Goal: Task Accomplishment & Management: Manage account settings

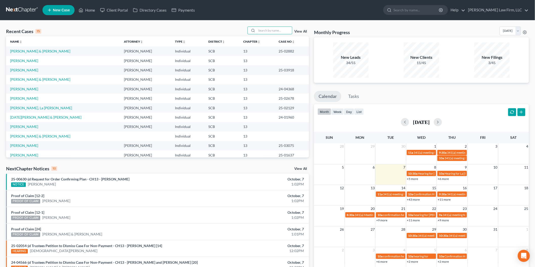
click at [272, 32] on input "search" at bounding box center [273, 30] width 35 height 7
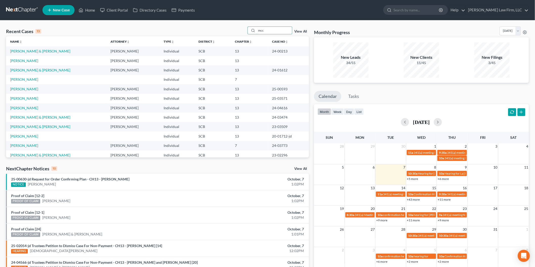
type input "mcc"
click at [34, 52] on link "[PERSON_NAME] & [PERSON_NAME]" at bounding box center [40, 51] width 60 height 4
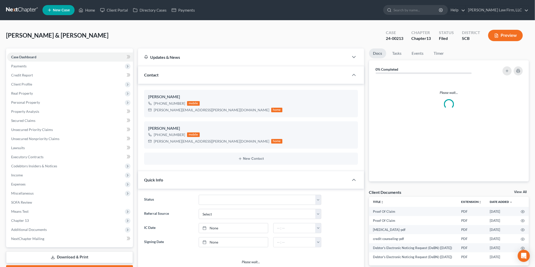
select select "2"
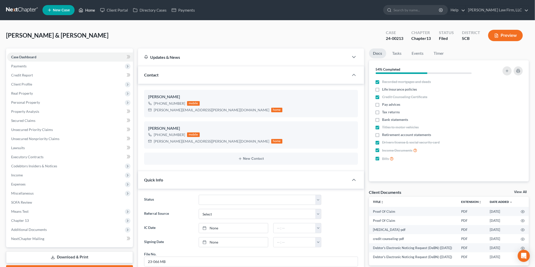
drag, startPoint x: 90, startPoint y: 9, endPoint x: 172, endPoint y: 49, distance: 90.5
click at [90, 9] on link "Home" at bounding box center [86, 10] width 21 height 9
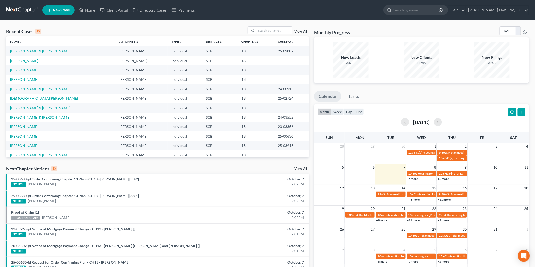
click at [276, 33] on input "search" at bounding box center [273, 30] width 35 height 7
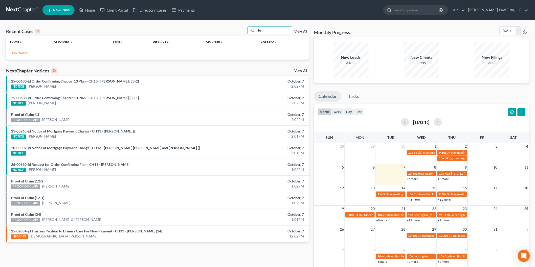
type input "b"
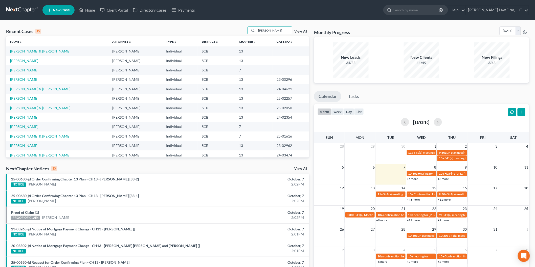
type input "[PERSON_NAME]"
click at [32, 98] on link "[PERSON_NAME]" at bounding box center [24, 98] width 28 height 4
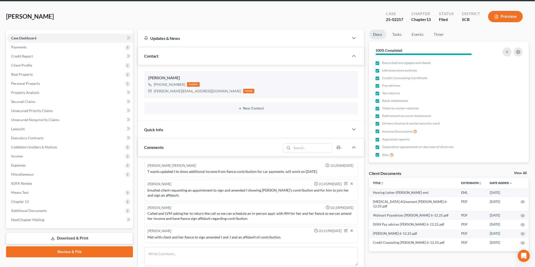
scroll to position [84, 0]
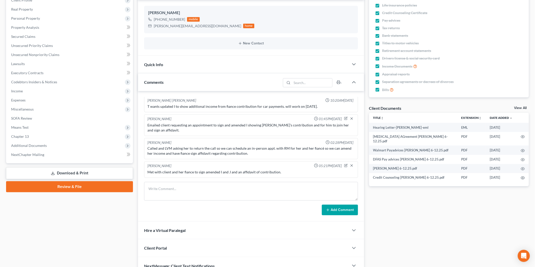
click at [518, 106] on div "Client Documents View All" at bounding box center [449, 109] width 160 height 7
click at [518, 106] on link "View All" at bounding box center [520, 108] width 13 height 4
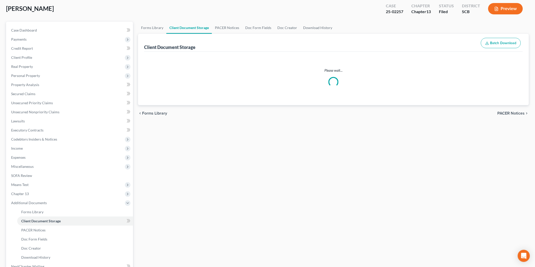
scroll to position [2, 0]
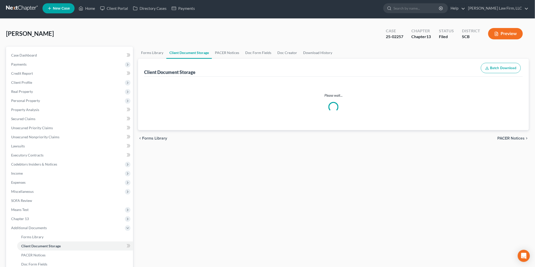
select select "6"
select select "16"
select select "15"
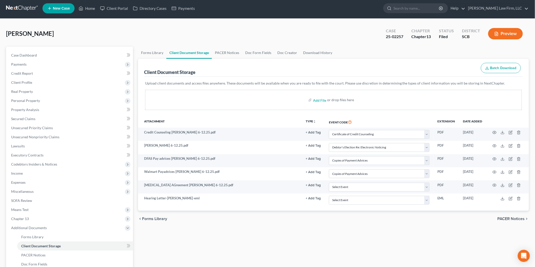
scroll to position [0, 0]
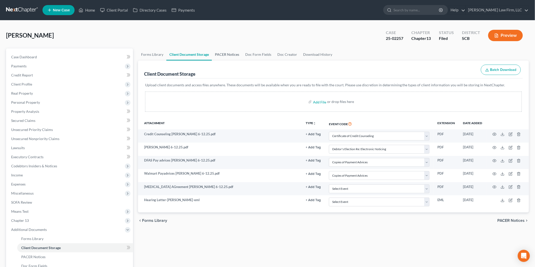
click at [218, 53] on link "PACER Notices" at bounding box center [227, 55] width 30 height 12
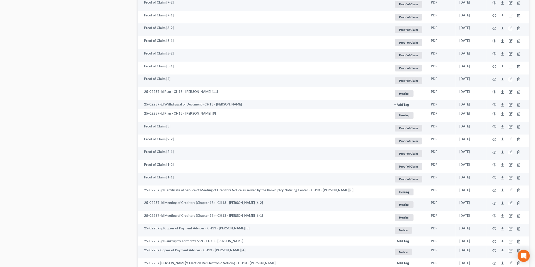
scroll to position [542, 0]
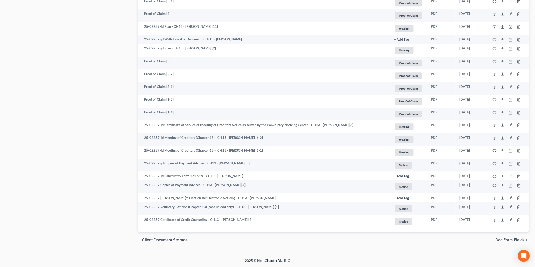
click at [493, 149] on icon "button" at bounding box center [494, 151] width 4 height 4
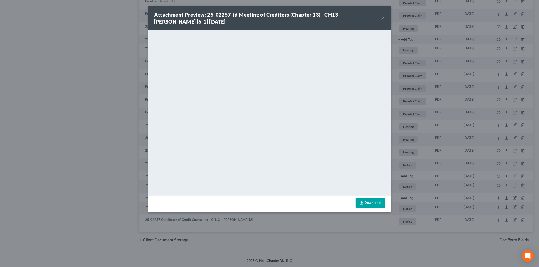
drag, startPoint x: 383, startPoint y: 17, endPoint x: 121, endPoint y: 118, distance: 280.9
click at [383, 17] on button "×" at bounding box center [383, 18] width 4 height 6
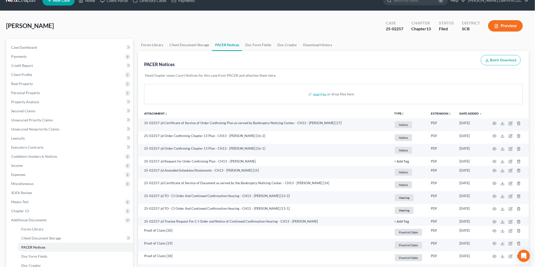
scroll to position [0, 0]
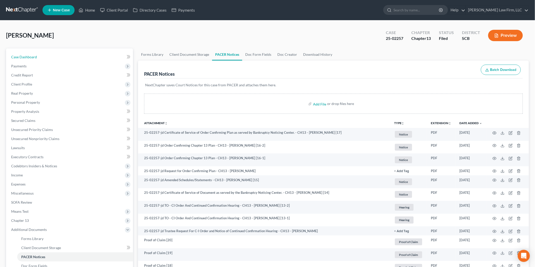
click at [48, 55] on link "Case Dashboard" at bounding box center [70, 57] width 126 height 9
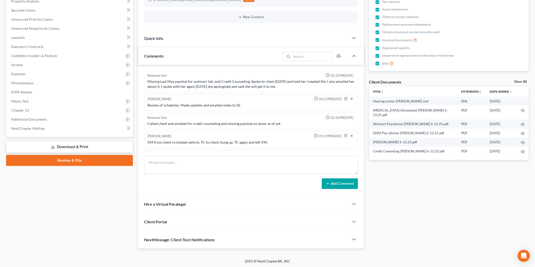
scroll to position [128, 0]
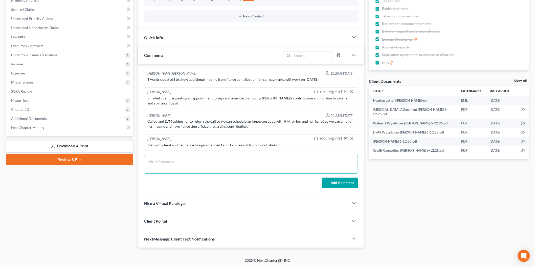
click at [199, 170] on textarea at bounding box center [251, 164] width 214 height 19
type textarea "Case confirmed. Checked POCs and we are set."
click at [325, 183] on form "Case confirmed. Checked POCs and we are set. Add Comment" at bounding box center [251, 171] width 214 height 33
click at [333, 185] on button "Add Comment" at bounding box center [340, 183] width 36 height 11
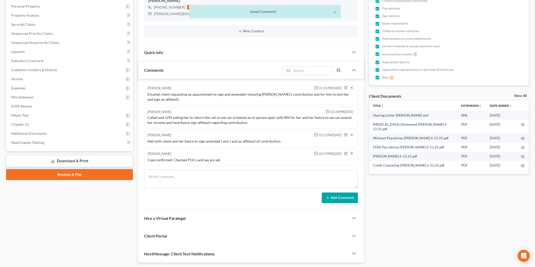
scroll to position [111, 0]
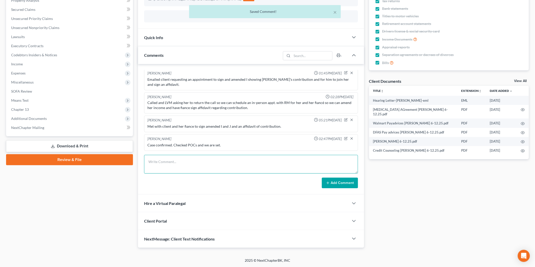
click at [198, 159] on textarea at bounding box center [251, 164] width 214 height 19
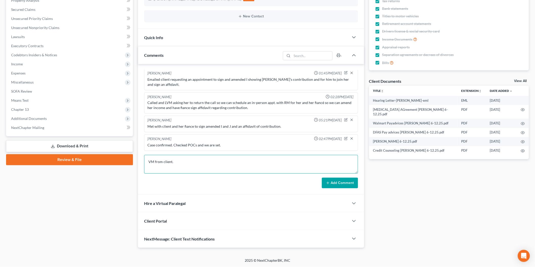
click at [209, 167] on textarea "VM from client." at bounding box center [251, 164] width 214 height 19
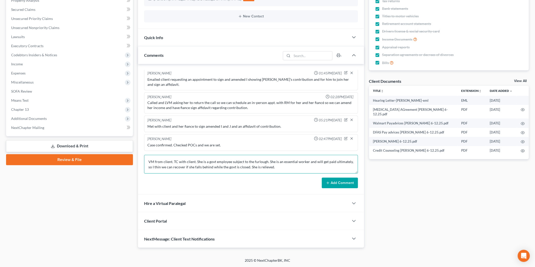
type textarea "VM from client. TC with client. She is a govt employee subject to the furlough.…"
click at [334, 179] on button "Add Comment" at bounding box center [340, 183] width 36 height 11
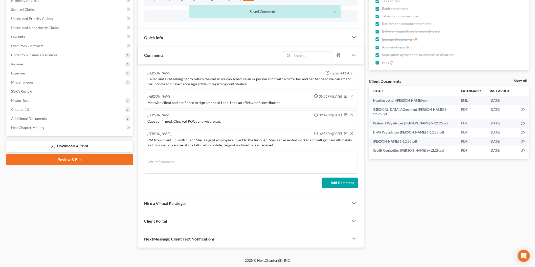
scroll to position [0, 0]
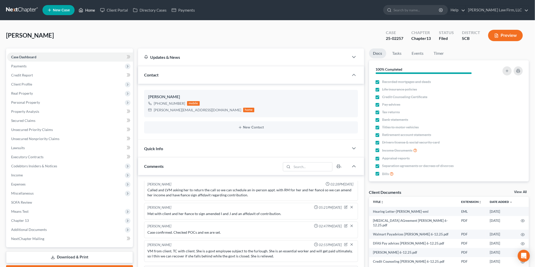
click at [92, 9] on link "Home" at bounding box center [86, 10] width 21 height 9
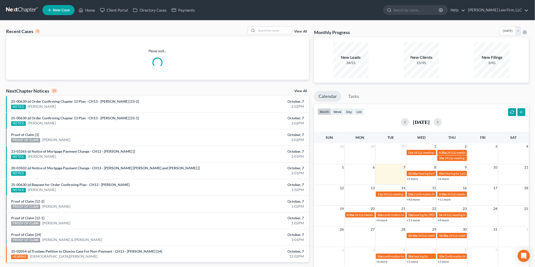
click at [281, 33] on input "search" at bounding box center [273, 30] width 35 height 7
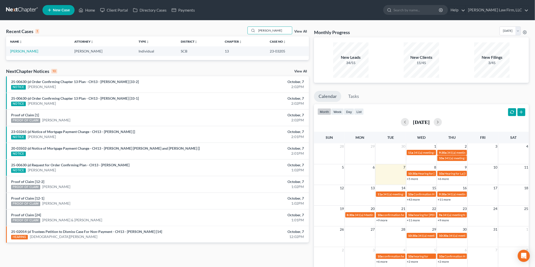
type input "[PERSON_NAME]"
click at [23, 52] on link "[PERSON_NAME]" at bounding box center [24, 51] width 28 height 4
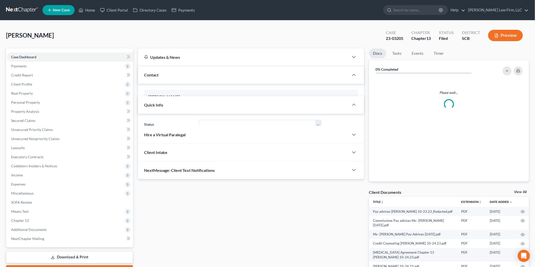
select select "3"
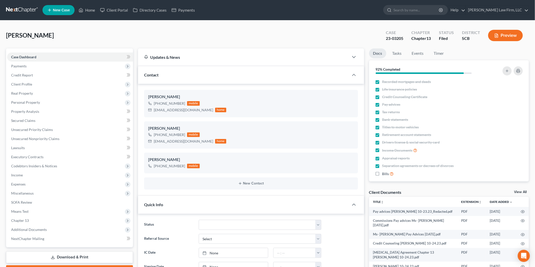
scroll to position [597, 0]
click at [30, 87] on span "Client Profile" at bounding box center [70, 84] width 126 height 9
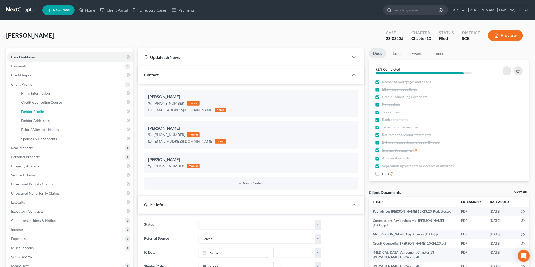
click at [46, 109] on link "Debtor Profile" at bounding box center [75, 111] width 116 height 9
select select "1"
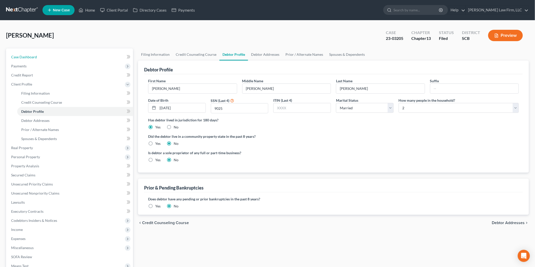
click at [43, 54] on link "Case Dashboard" at bounding box center [70, 57] width 126 height 9
select select "2"
select select "3"
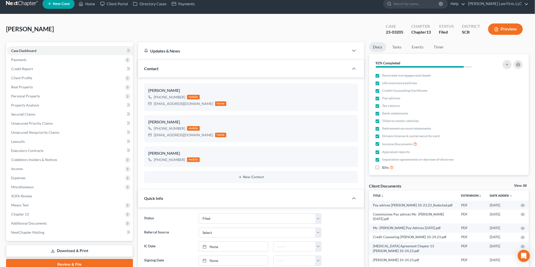
scroll to position [84, 0]
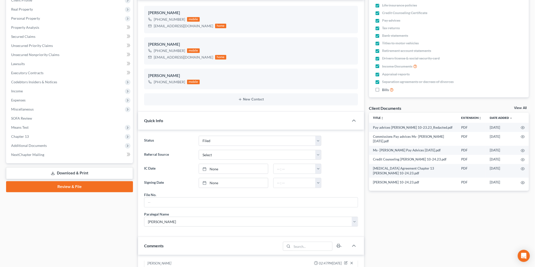
click at [517, 108] on link "View All" at bounding box center [520, 108] width 13 height 4
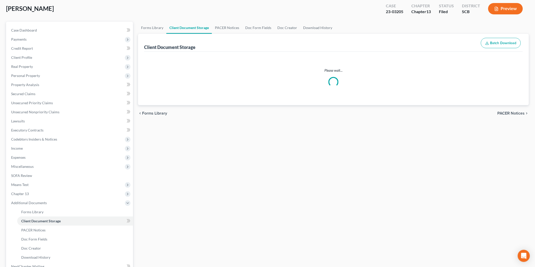
select select "16"
select select "6"
select select "15"
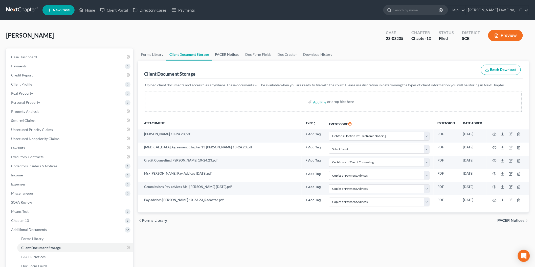
click at [220, 49] on link "PACER Notices" at bounding box center [227, 55] width 30 height 12
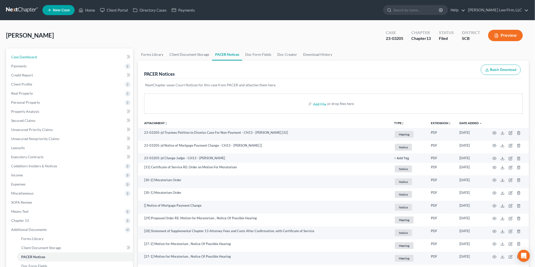
click at [29, 55] on span "Case Dashboard" at bounding box center [24, 57] width 26 height 4
select select "3"
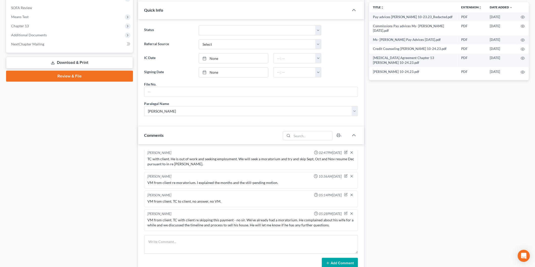
scroll to position [56, 0]
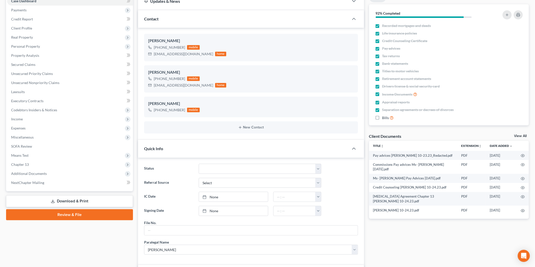
click at [524, 135] on link "View All" at bounding box center [520, 136] width 13 height 4
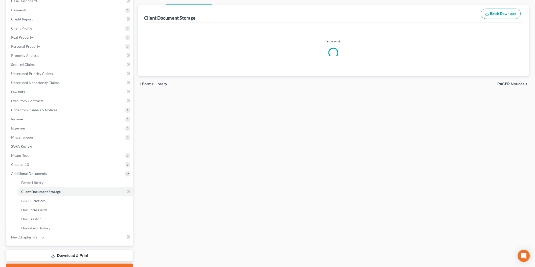
scroll to position [2, 0]
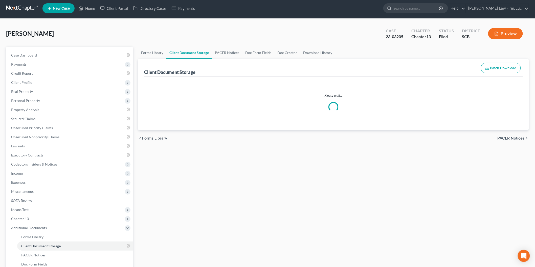
select select "16"
select select "6"
select select "15"
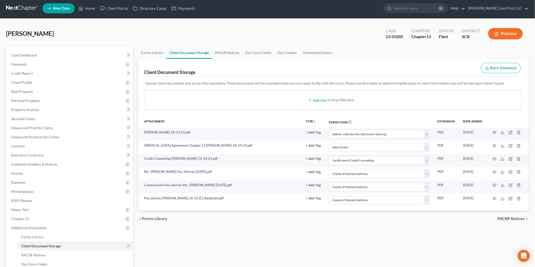
scroll to position [0, 0]
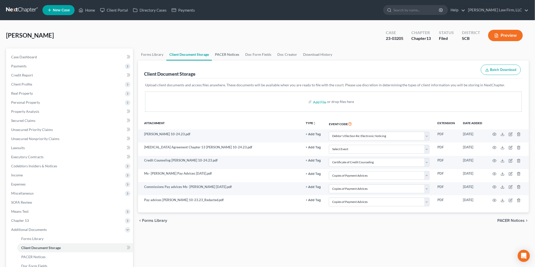
click at [228, 54] on link "PACER Notices" at bounding box center [227, 55] width 30 height 12
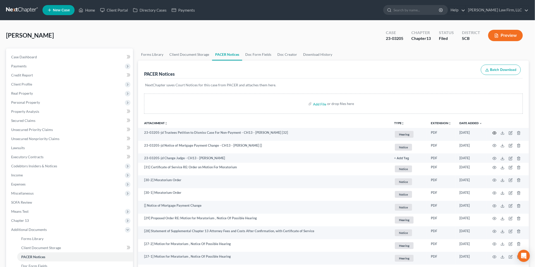
click at [494, 133] on circle "button" at bounding box center [494, 133] width 1 height 1
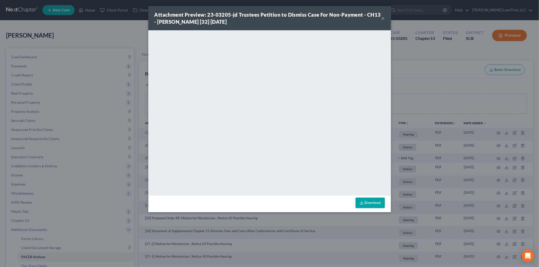
click at [383, 16] on button "×" at bounding box center [383, 18] width 4 height 6
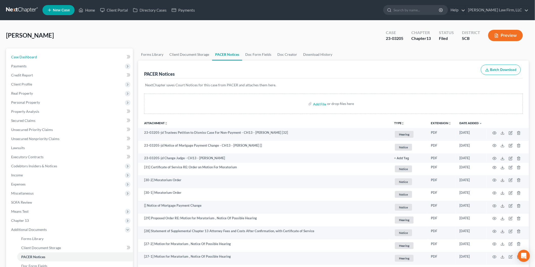
click at [14, 54] on link "Case Dashboard" at bounding box center [70, 57] width 126 height 9
select select "3"
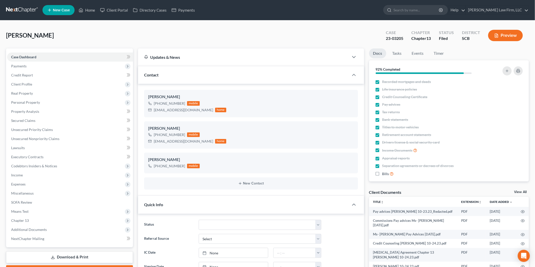
scroll to position [597, 0]
click at [518, 191] on link "View All" at bounding box center [520, 193] width 13 height 4
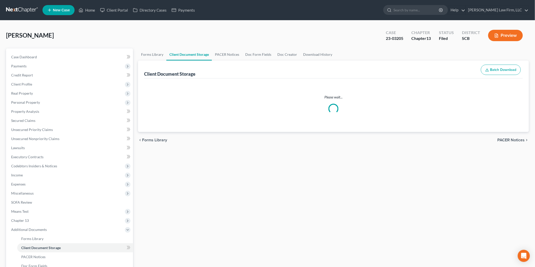
select select "16"
select select "6"
select select "15"
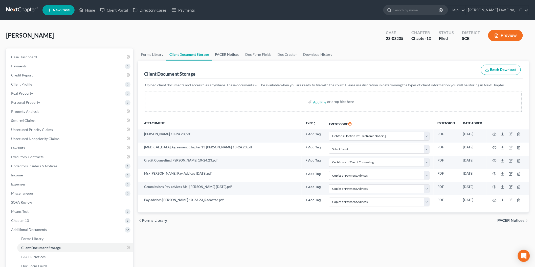
click at [229, 55] on link "PACER Notices" at bounding box center [227, 55] width 30 height 12
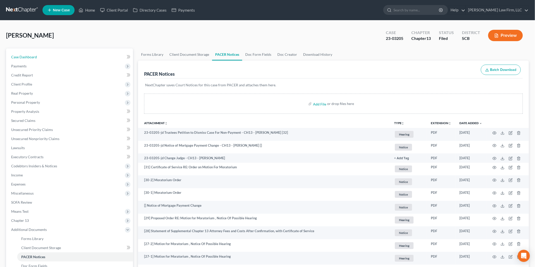
drag, startPoint x: 25, startPoint y: 55, endPoint x: 189, endPoint y: 138, distance: 183.8
click at [25, 55] on span "Case Dashboard" at bounding box center [24, 57] width 26 height 4
select select "3"
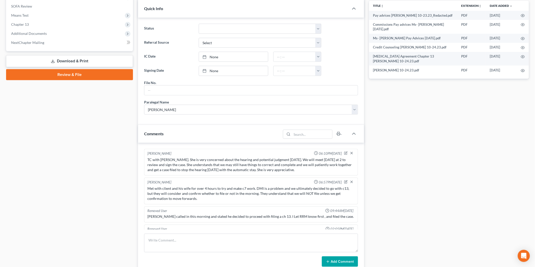
scroll to position [597, 0]
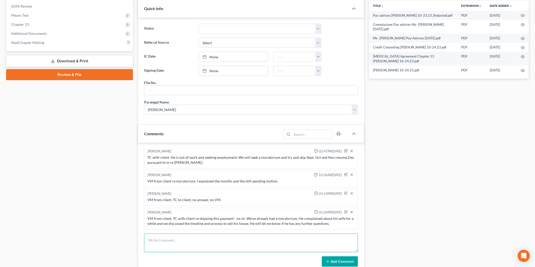
click at [215, 246] on textarea at bounding box center [251, 243] width 214 height 19
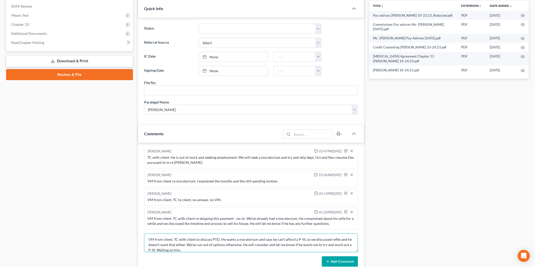
scroll to position [224, 0]
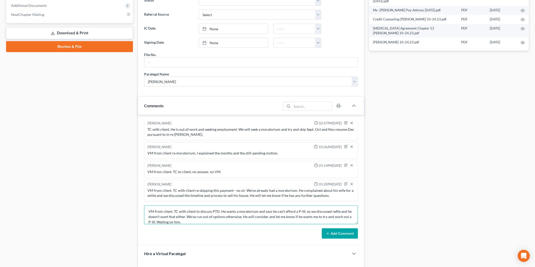
type textarea "VM from client. TC with client to discuss PTD. He wants a moratorium and says h…"
click at [327, 231] on button "Add Comment" at bounding box center [340, 234] width 36 height 11
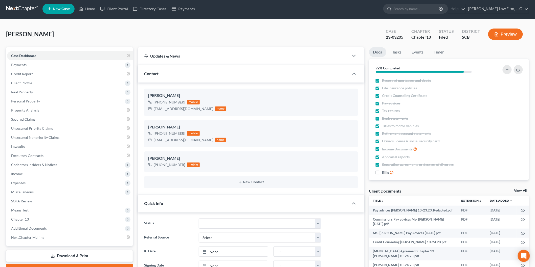
scroll to position [0, 0]
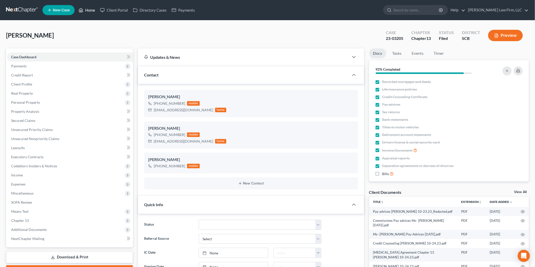
click at [89, 9] on link "Home" at bounding box center [86, 10] width 21 height 9
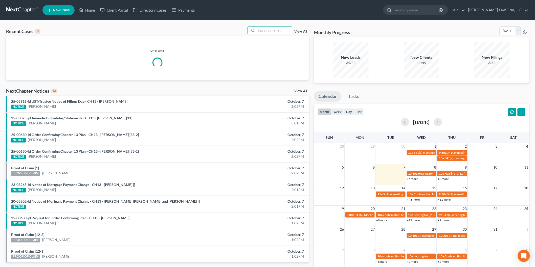
click at [268, 30] on input "search" at bounding box center [273, 30] width 35 height 7
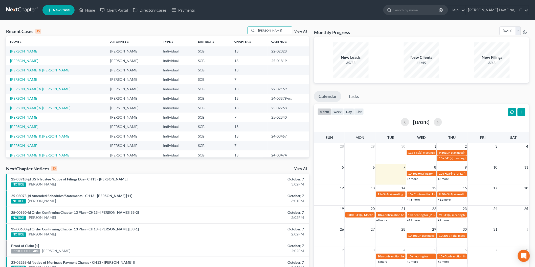
type input "[PERSON_NAME]"
click at [22, 51] on link "[PERSON_NAME]" at bounding box center [24, 51] width 28 height 4
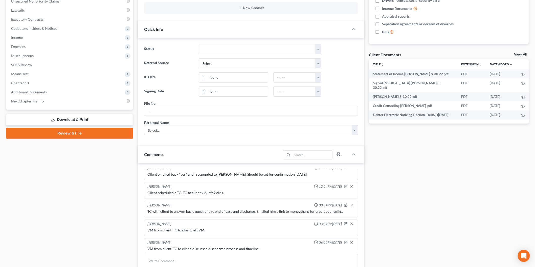
scroll to position [56, 0]
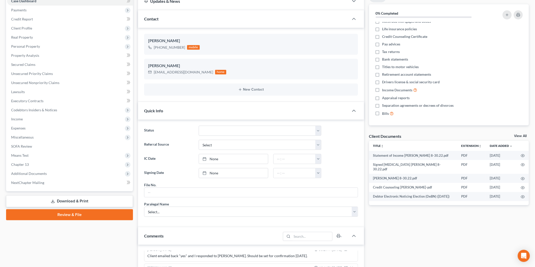
click at [516, 136] on link "View All" at bounding box center [520, 136] width 13 height 4
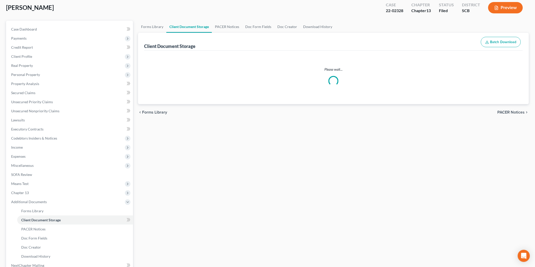
scroll to position [22, 0]
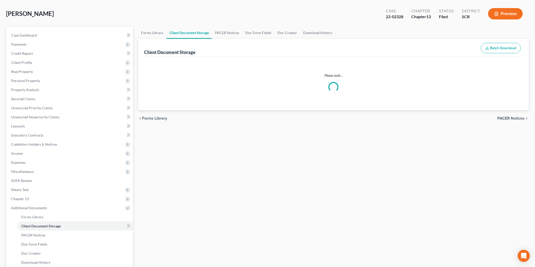
select select "6"
select select "16"
select select "15"
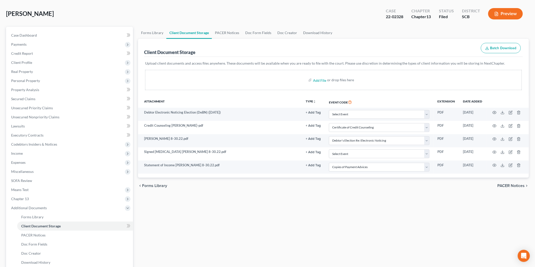
scroll to position [0, 0]
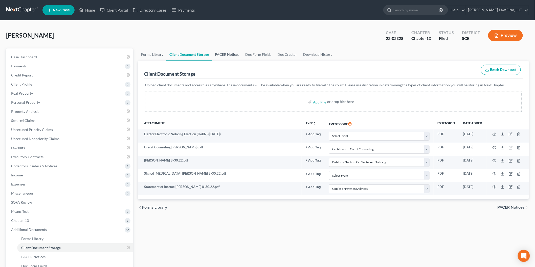
click at [227, 53] on link "PACER Notices" at bounding box center [227, 55] width 30 height 12
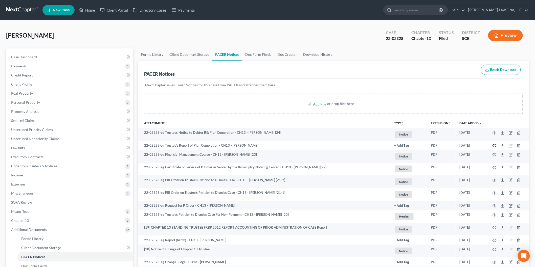
click at [494, 145] on icon "button" at bounding box center [494, 146] width 4 height 4
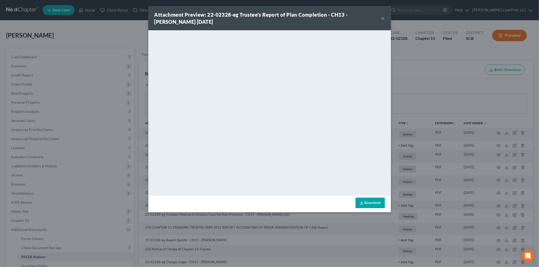
click at [382, 19] on button "×" at bounding box center [383, 18] width 4 height 6
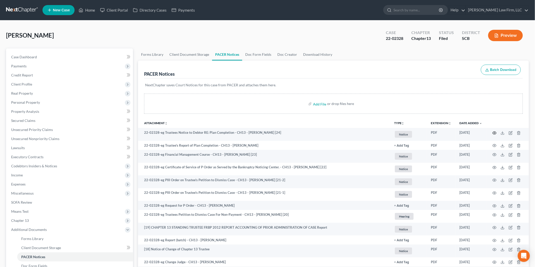
click at [493, 133] on icon "button" at bounding box center [494, 133] width 4 height 3
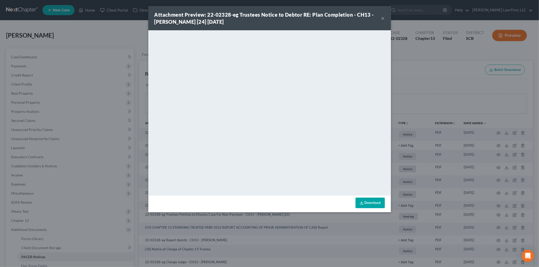
click at [382, 18] on button "×" at bounding box center [383, 18] width 4 height 6
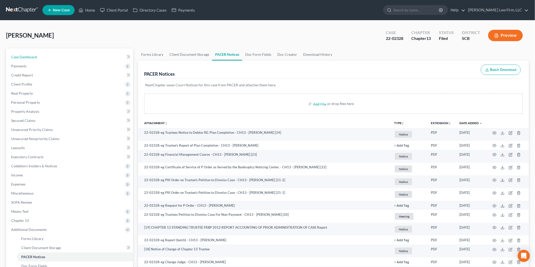
click at [35, 58] on span "Case Dashboard" at bounding box center [24, 57] width 26 height 4
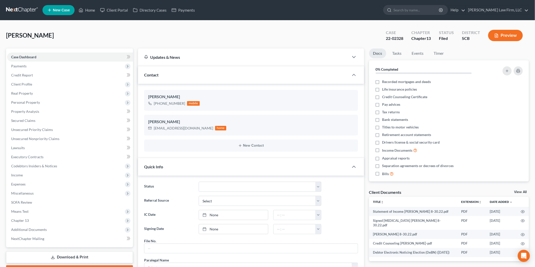
scroll to position [385, 0]
click at [69, 82] on span "Client Profile" at bounding box center [70, 84] width 126 height 9
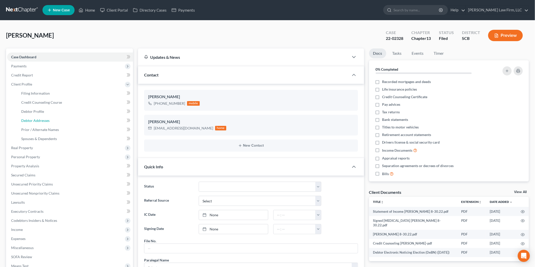
click at [59, 117] on link "Debtor Addresses" at bounding box center [75, 120] width 116 height 9
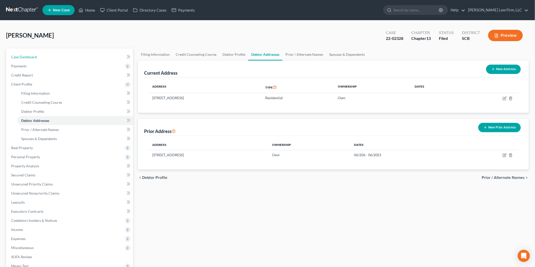
drag, startPoint x: 35, startPoint y: 59, endPoint x: 70, endPoint y: 74, distance: 37.9
click at [35, 59] on link "Case Dashboard" at bounding box center [70, 57] width 126 height 9
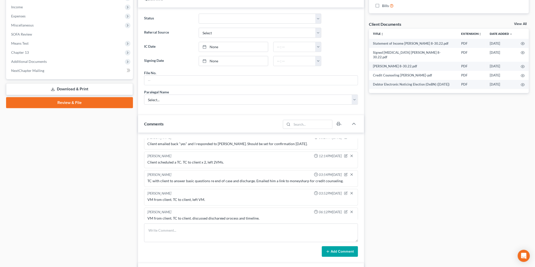
scroll to position [309, 0]
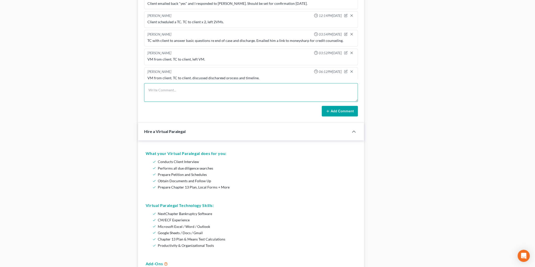
click at [206, 88] on textarea at bounding box center [251, 92] width 214 height 19
type textarea "VM from client. TC with client re discharge. Set an appt to sign docs next week."
click at [324, 107] on button "Add Comment" at bounding box center [340, 111] width 36 height 11
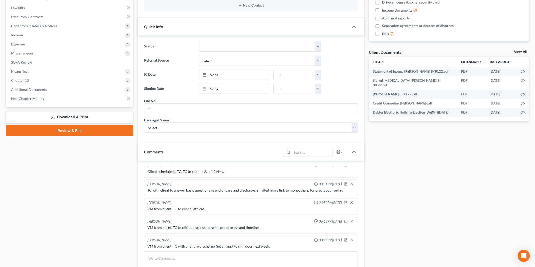
scroll to position [0, 0]
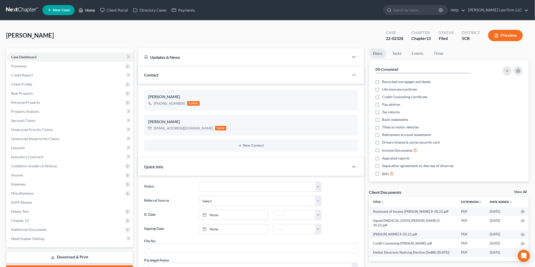
click at [92, 6] on link "Home" at bounding box center [86, 10] width 21 height 9
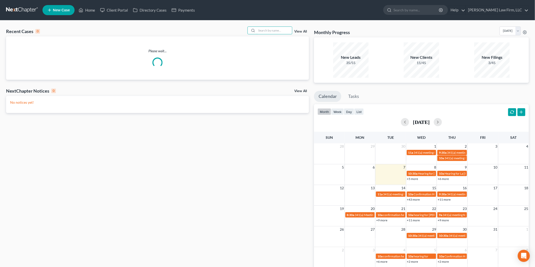
click at [266, 27] on input "search" at bounding box center [273, 30] width 35 height 7
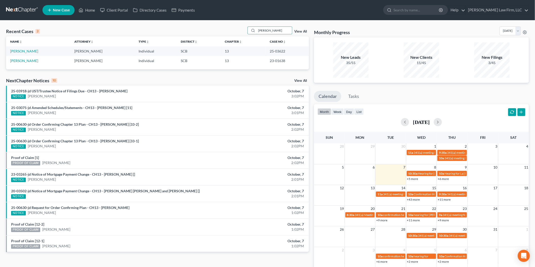
type input "[PERSON_NAME]"
click at [31, 51] on link "[PERSON_NAME]" at bounding box center [24, 51] width 28 height 4
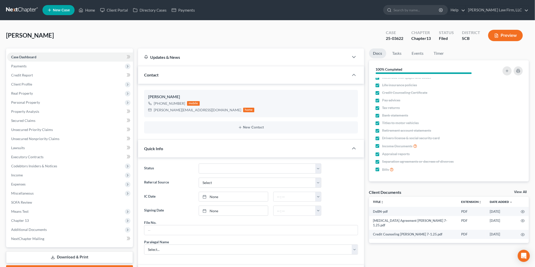
scroll to position [84, 0]
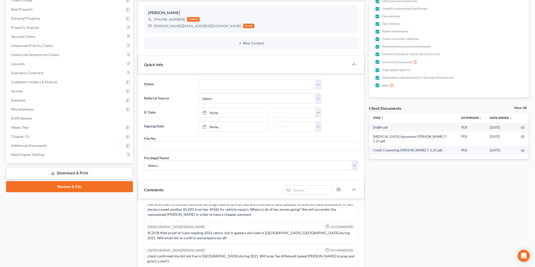
click at [518, 107] on link "View All" at bounding box center [520, 108] width 13 height 4
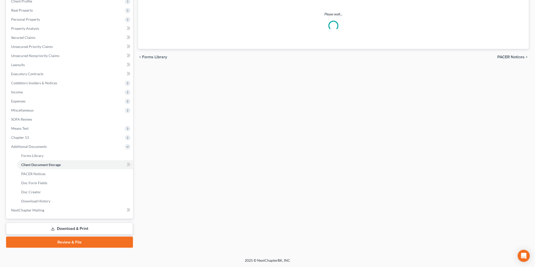
scroll to position [27, 0]
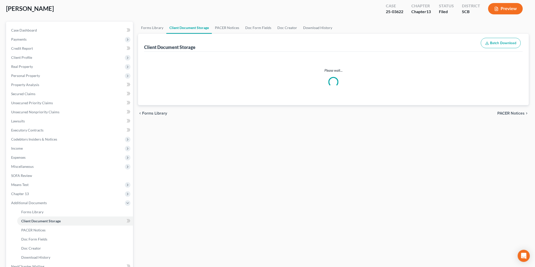
select select "6"
select select "16"
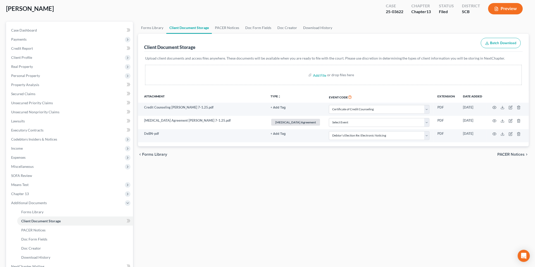
scroll to position [0, 0]
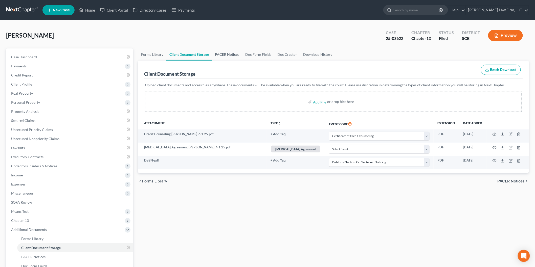
click at [212, 49] on link "PACER Notices" at bounding box center [227, 55] width 30 height 12
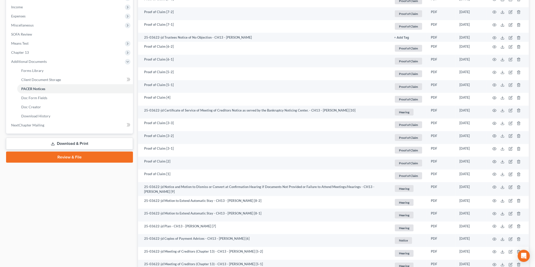
scroll to position [257, 0]
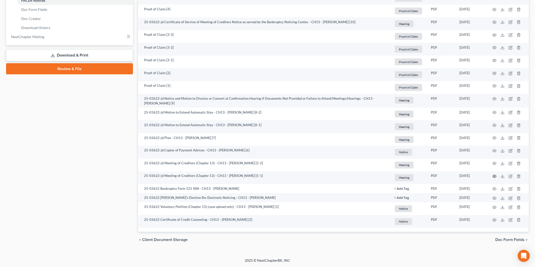
click at [494, 175] on icon "button" at bounding box center [494, 177] width 4 height 4
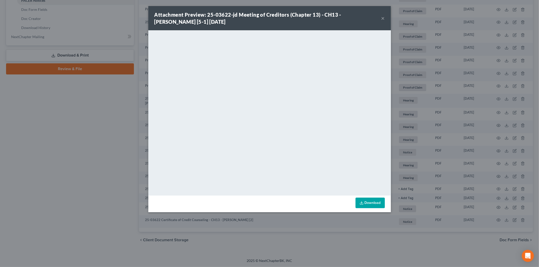
drag, startPoint x: 385, startPoint y: 17, endPoint x: 3, endPoint y: 153, distance: 405.3
click at [385, 17] on button "×" at bounding box center [383, 18] width 4 height 6
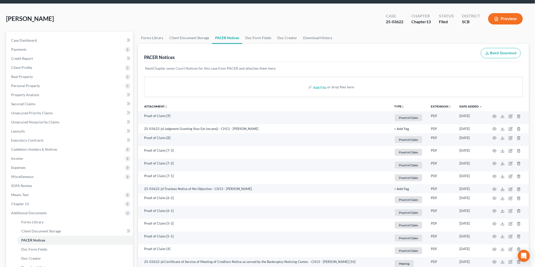
scroll to position [0, 0]
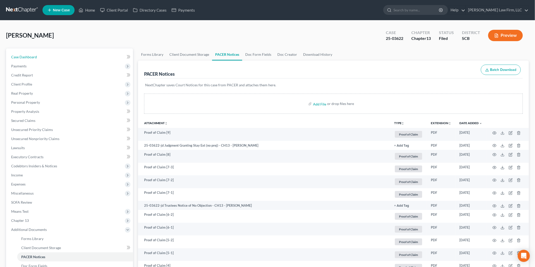
drag, startPoint x: 34, startPoint y: 58, endPoint x: 43, endPoint y: 56, distance: 9.6
click at [34, 57] on span "Case Dashboard" at bounding box center [24, 57] width 26 height 4
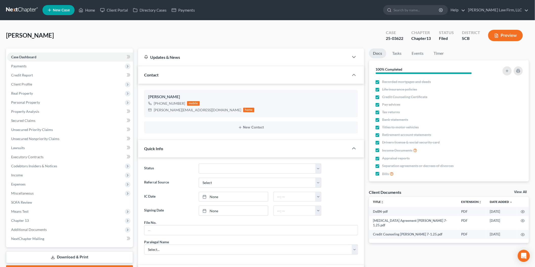
scroll to position [263, 0]
click at [519, 191] on link "View All" at bounding box center [520, 193] width 13 height 4
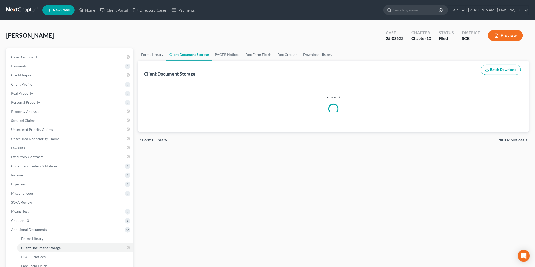
select select "6"
select select "16"
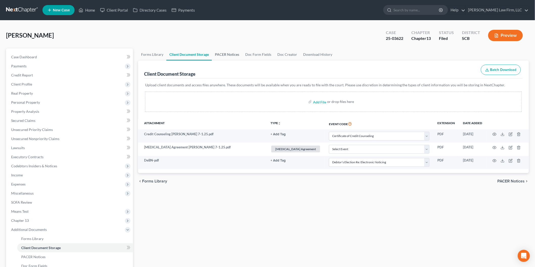
click at [226, 54] on link "PACER Notices" at bounding box center [227, 55] width 30 height 12
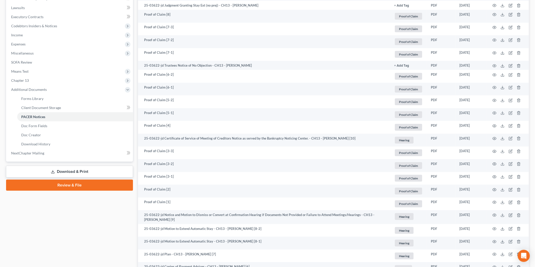
scroll to position [257, 0]
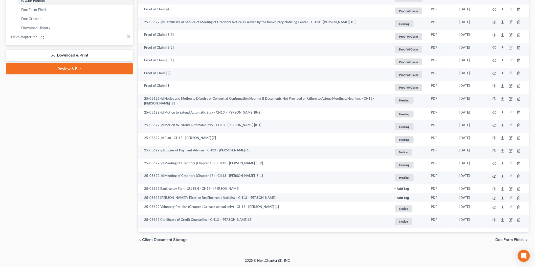
click at [494, 176] on circle "button" at bounding box center [494, 176] width 1 height 1
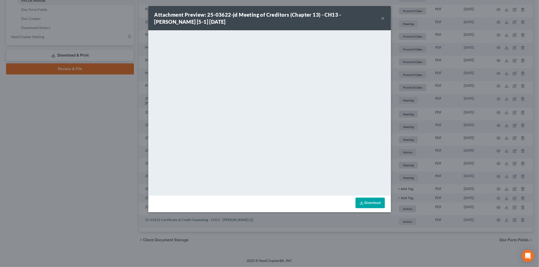
drag, startPoint x: 385, startPoint y: 19, endPoint x: 370, endPoint y: 29, distance: 17.5
click at [385, 19] on button "×" at bounding box center [383, 18] width 4 height 6
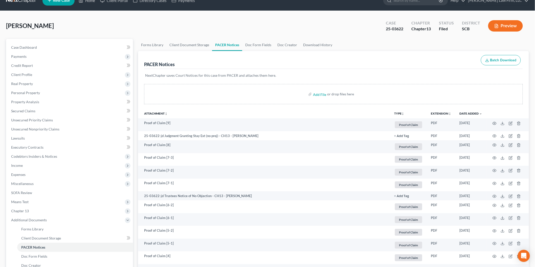
scroll to position [4, 0]
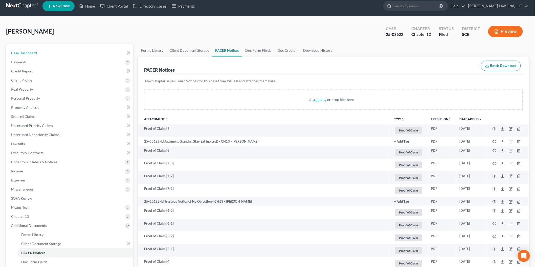
click at [29, 51] on span "Case Dashboard" at bounding box center [24, 53] width 26 height 4
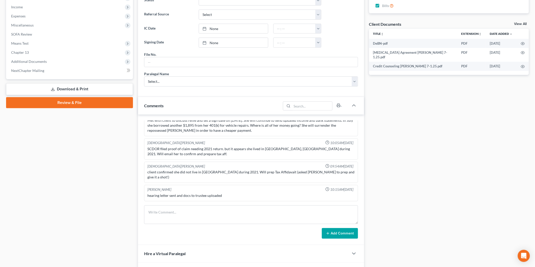
scroll to position [262, 0]
click at [174, 212] on textarea at bounding box center [251, 215] width 214 height 19
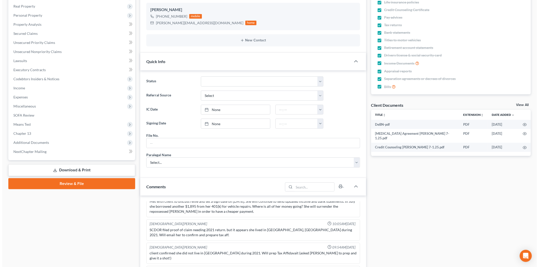
scroll to position [84, 0]
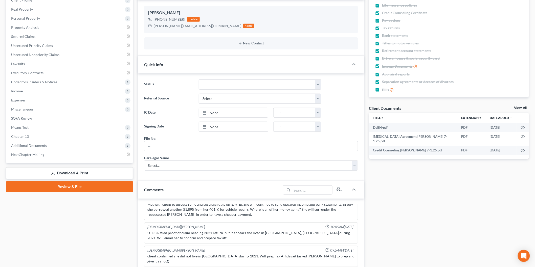
type textarea "VM from client. TC with client"
click at [516, 108] on link "View All" at bounding box center [520, 108] width 13 height 4
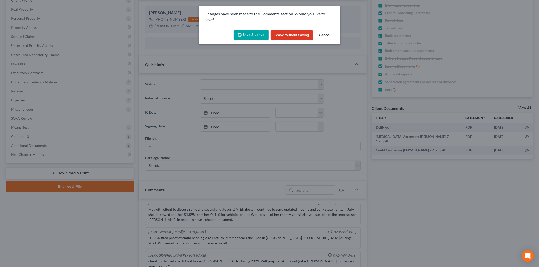
click at [261, 35] on button "Save & Leave" at bounding box center [251, 35] width 35 height 11
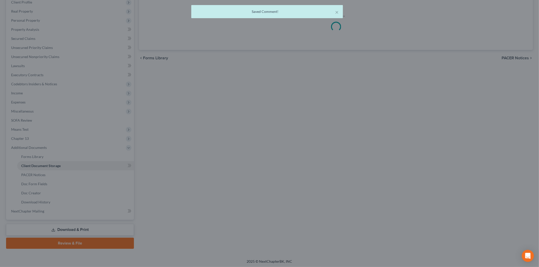
select select "6"
select select "16"
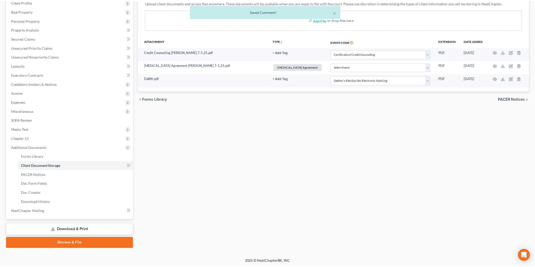
scroll to position [0, 0]
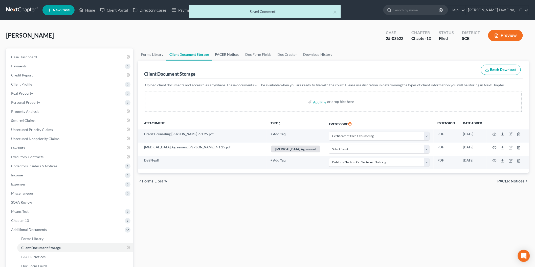
click at [228, 52] on link "PACER Notices" at bounding box center [227, 55] width 30 height 12
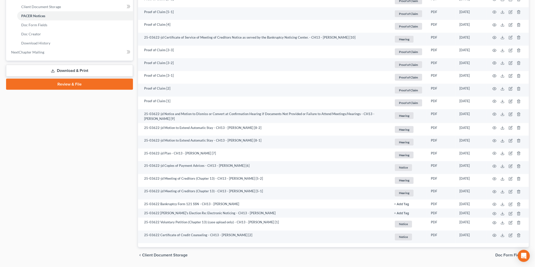
scroll to position [257, 0]
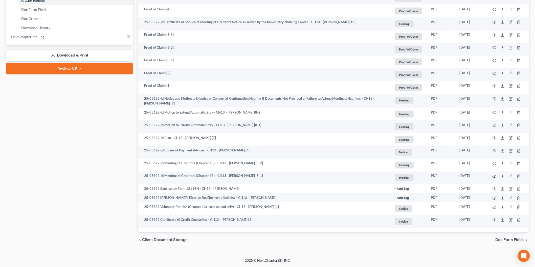
click at [495, 175] on icon "button" at bounding box center [494, 177] width 4 height 4
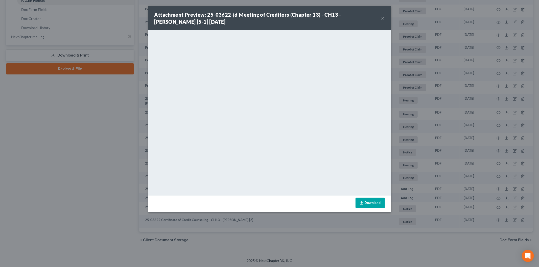
click at [382, 16] on button "×" at bounding box center [383, 18] width 4 height 6
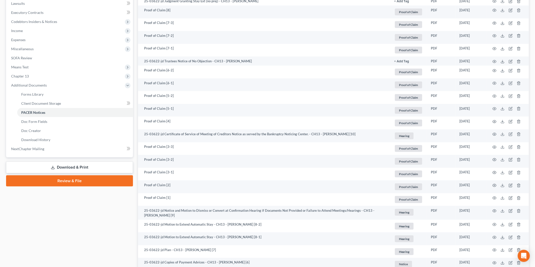
scroll to position [4, 0]
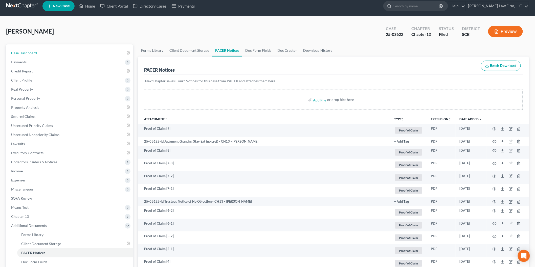
click at [27, 52] on span "Case Dashboard" at bounding box center [24, 53] width 26 height 4
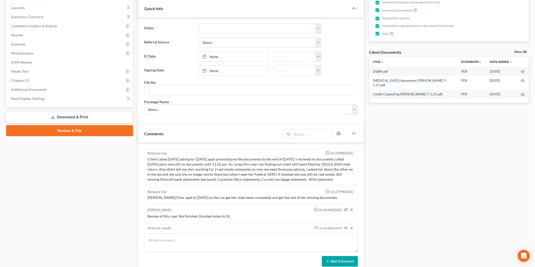
scroll to position [281, 0]
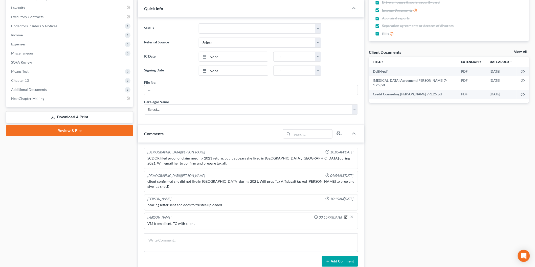
drag, startPoint x: 342, startPoint y: 218, endPoint x: 242, endPoint y: 184, distance: 105.5
click at [344, 218] on icon "button" at bounding box center [346, 218] width 4 height 4
click at [232, 227] on textarea "VM from client. TC with client" at bounding box center [250, 230] width 207 height 19
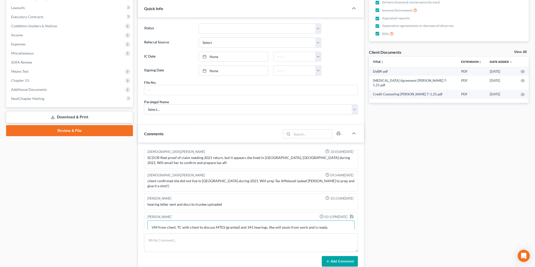
type textarea "VM from client. TC with client to discuss MTES (granted) and 341 hearings. She …"
drag, startPoint x: 346, startPoint y: 216, endPoint x: 100, endPoint y: 208, distance: 246.0
click at [349, 216] on icon "button" at bounding box center [351, 217] width 4 height 4
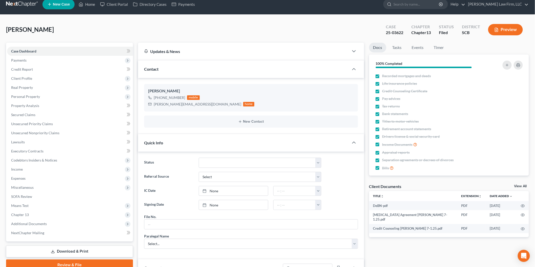
scroll to position [0, 0]
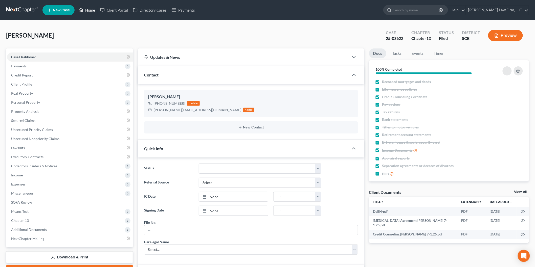
click at [89, 8] on link "Home" at bounding box center [86, 10] width 21 height 9
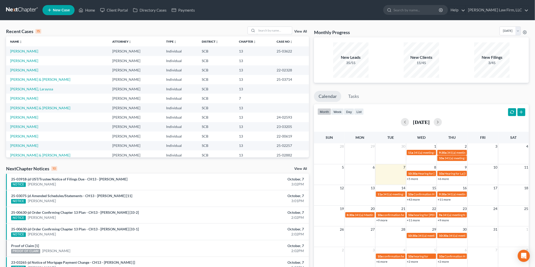
click at [269, 29] on input "search" at bounding box center [273, 30] width 35 height 7
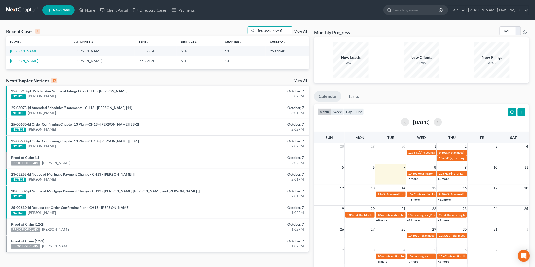
type input "[PERSON_NAME]"
click at [32, 52] on link "[PERSON_NAME]" at bounding box center [24, 51] width 28 height 4
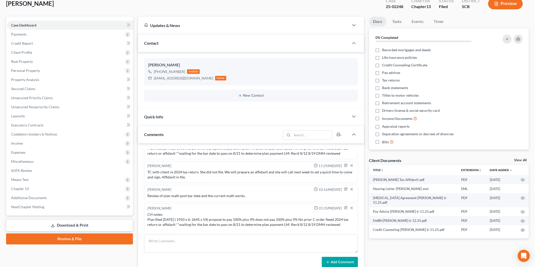
scroll to position [56, 0]
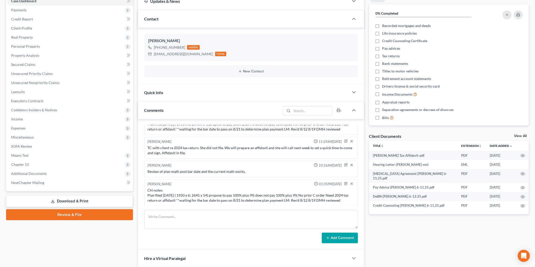
click at [517, 135] on link "View All" at bounding box center [520, 136] width 13 height 4
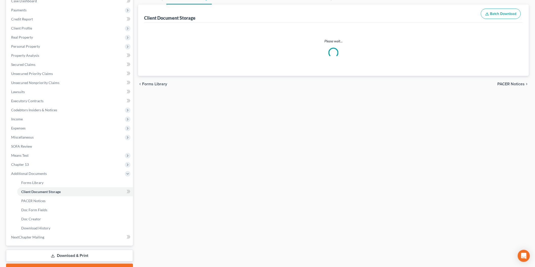
scroll to position [27, 0]
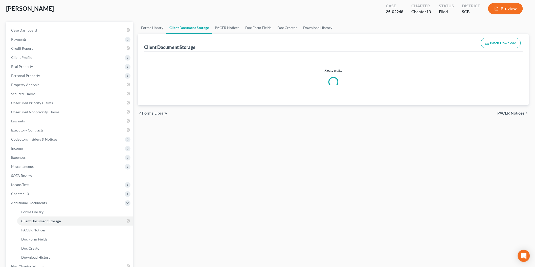
select select "6"
select select "16"
select select "15"
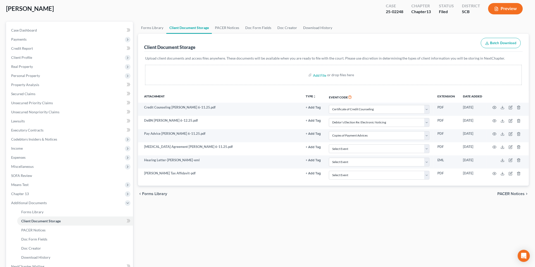
scroll to position [0, 0]
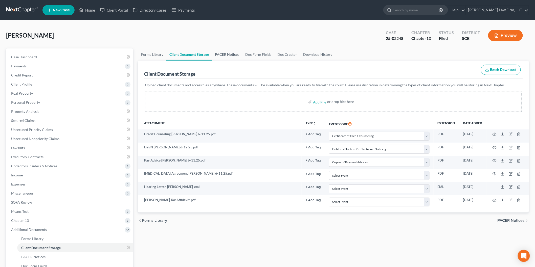
click at [223, 54] on link "PACER Notices" at bounding box center [227, 55] width 30 height 12
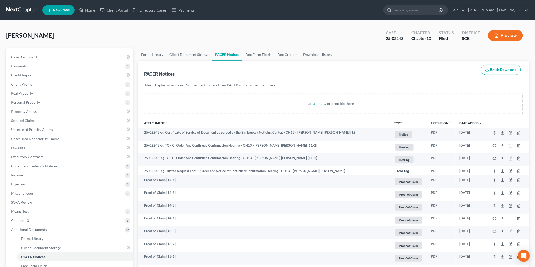
click at [495, 158] on circle "button" at bounding box center [494, 158] width 1 height 1
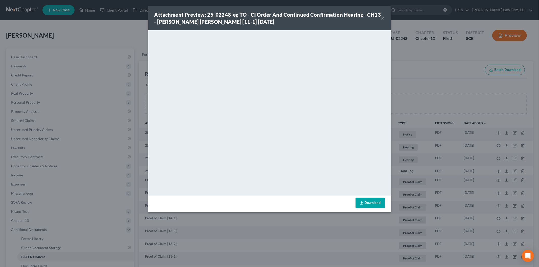
click at [383, 16] on button "×" at bounding box center [383, 18] width 4 height 6
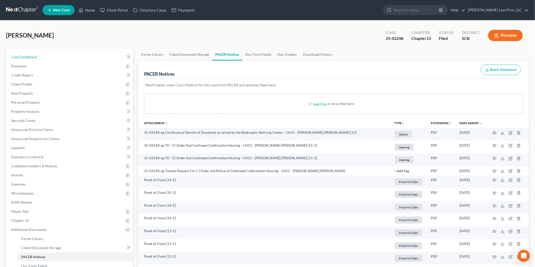
click at [34, 55] on span "Case Dashboard" at bounding box center [24, 57] width 26 height 4
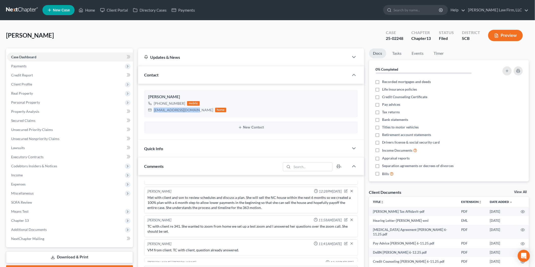
drag, startPoint x: 154, startPoint y: 109, endPoint x: 195, endPoint y: 109, distance: 40.4
click at [195, 109] on div "[EMAIL_ADDRESS][DOMAIN_NAME]" at bounding box center [183, 110] width 59 height 5
copy div "[EMAIL_ADDRESS][DOMAIN_NAME]"
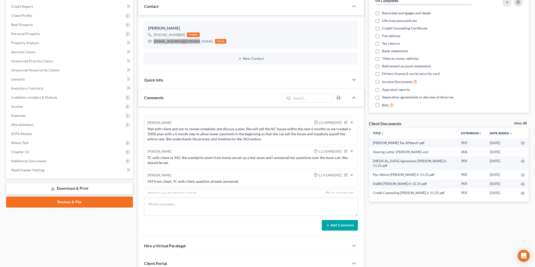
scroll to position [111, 0]
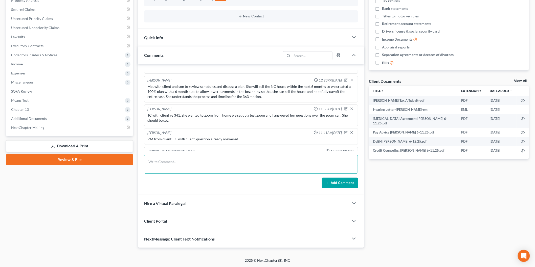
click at [200, 170] on textarea at bounding box center [251, 164] width 214 height 19
click at [200, 167] on textarea "Review of hearing notes for 10/21 CH: Emailed client the payment history and as…" at bounding box center [251, 164] width 214 height 19
paste textarea "Plan filed [DATE] ( 1950 x 6; 2645 x 54) propose to pay 100% plus 9% pays CI fi…"
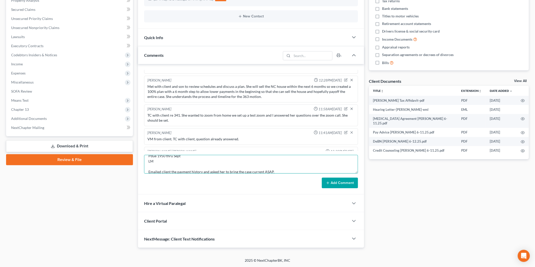
type textarea "Review of hearing notes for 10/21 CH: Plan filed [DATE] ( 1950 x 6; 2645 x 54) …"
click at [339, 184] on button "Add Comment" at bounding box center [340, 183] width 36 height 11
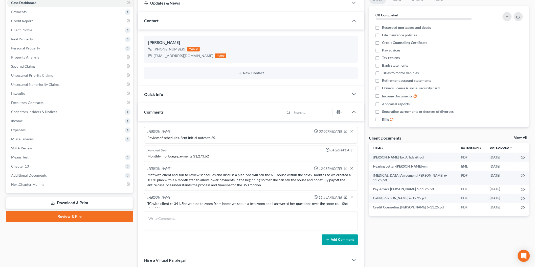
scroll to position [0, 0]
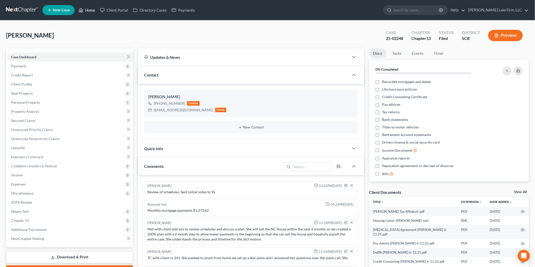
click at [85, 7] on link "Home" at bounding box center [86, 10] width 21 height 9
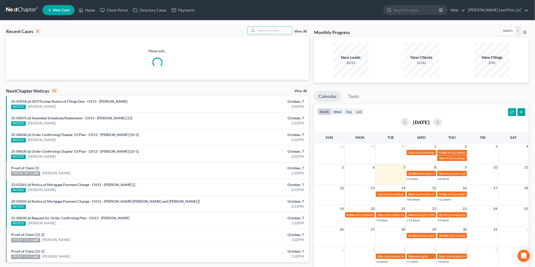
click at [270, 31] on input "search" at bounding box center [273, 30] width 35 height 7
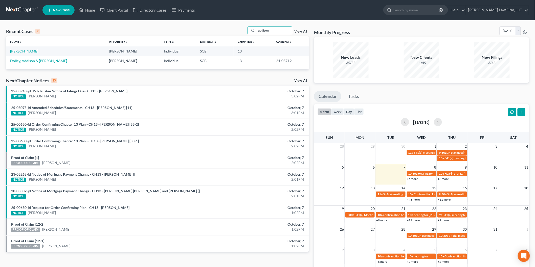
type input "addison"
click at [16, 50] on link "[PERSON_NAME]" at bounding box center [24, 51] width 28 height 4
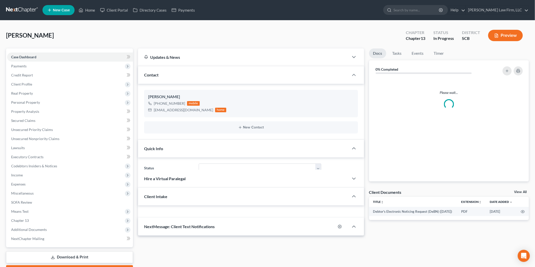
select select "0"
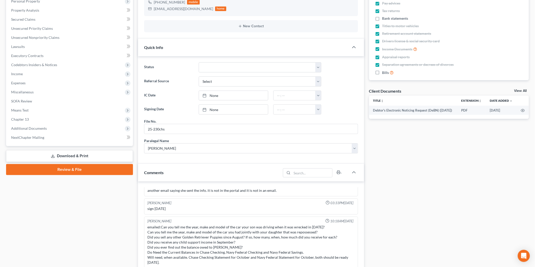
scroll to position [56, 0]
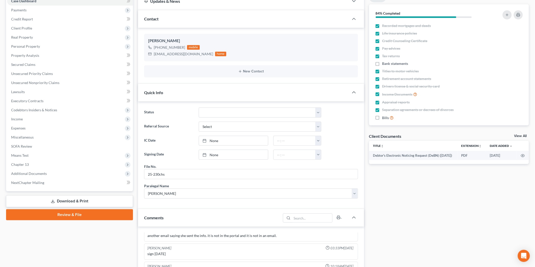
drag, startPoint x: 26, startPoint y: 116, endPoint x: 60, endPoint y: 123, distance: 34.7
click at [26, 116] on span "Income" at bounding box center [70, 119] width 126 height 9
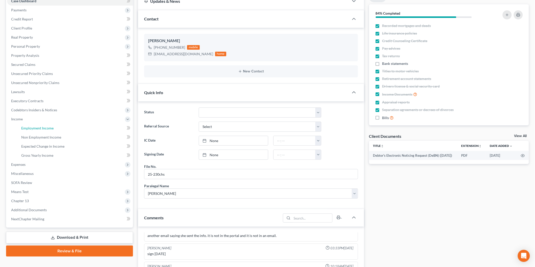
click at [55, 128] on link "Employment Income" at bounding box center [75, 128] width 116 height 9
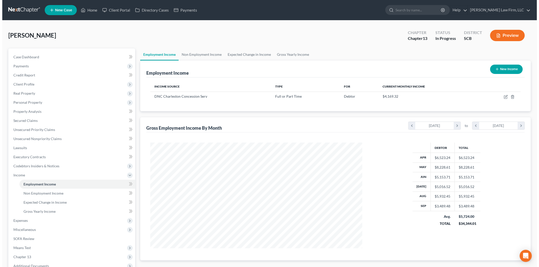
scroll to position [106, 222]
click at [504, 96] on icon "button" at bounding box center [504, 97] width 4 height 4
select select "0"
select select "35"
select select "3"
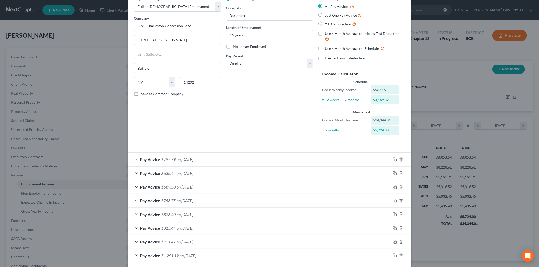
scroll to position [0, 0]
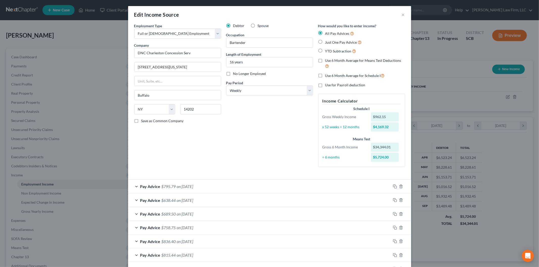
click at [325, 60] on label "Use 6 Month Average for Means Test Deductions" at bounding box center [365, 63] width 80 height 11
click at [327, 60] on input "Use 6 Month Average for Means Test Deductions" at bounding box center [328, 59] width 3 height 3
checkbox input "true"
click at [325, 77] on label "Use 6 Month Average for Schedule I" at bounding box center [355, 76] width 60 height 6
click at [327, 76] on input "Use 6 Month Average for Schedule I" at bounding box center [328, 74] width 3 height 3
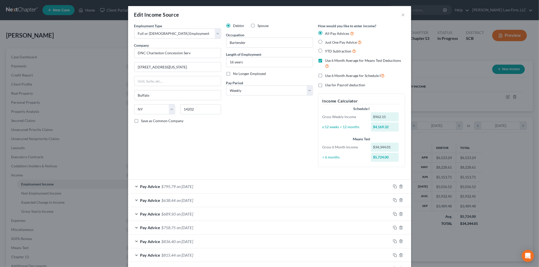
checkbox input "true"
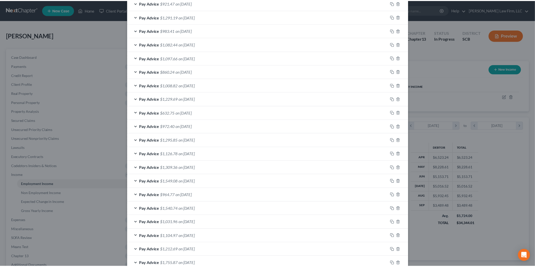
scroll to position [297, 0]
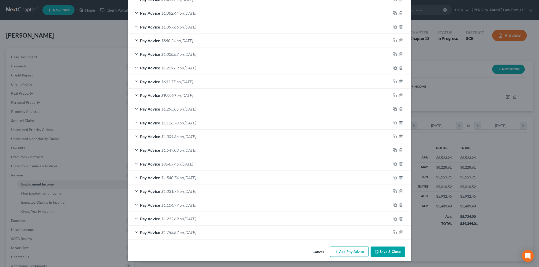
click at [383, 254] on button "Save & Close" at bounding box center [388, 252] width 34 height 11
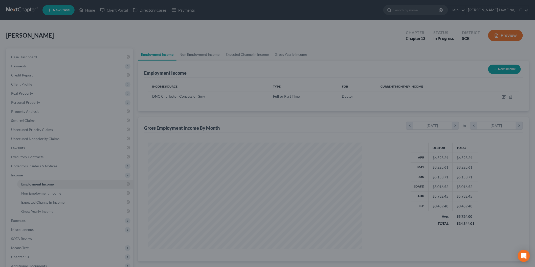
scroll to position [252548, 252431]
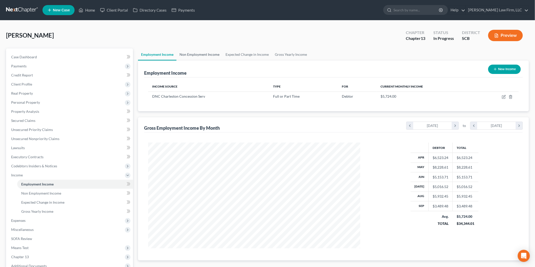
click at [201, 52] on link "Non Employment Income" at bounding box center [199, 55] width 46 height 12
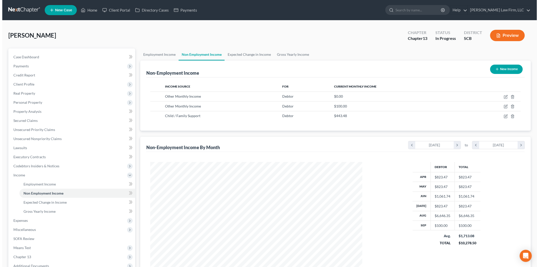
scroll to position [106, 222]
click at [503, 115] on icon "button" at bounding box center [504, 116] width 4 height 4
select select "7"
select select "0"
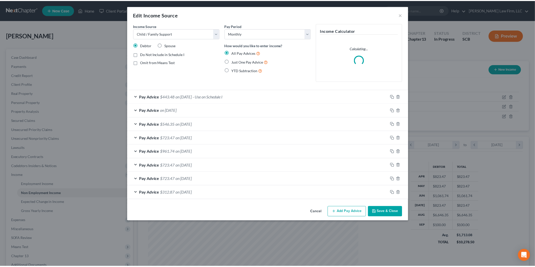
scroll to position [107, 224]
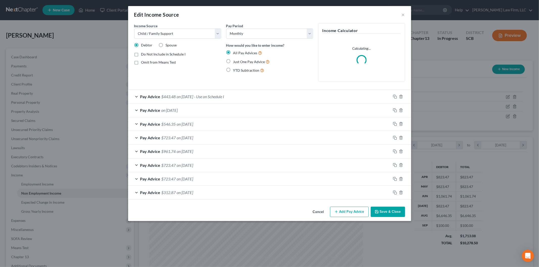
click at [321, 210] on button "Cancel" at bounding box center [318, 212] width 19 height 10
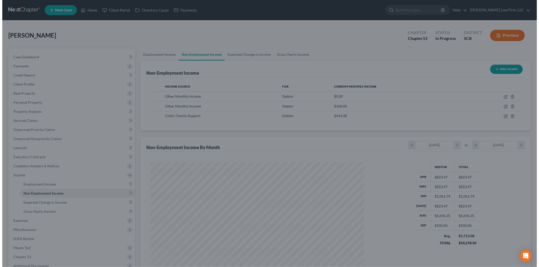
scroll to position [252548, 252431]
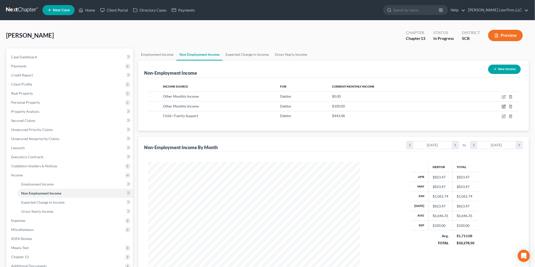
click at [505, 106] on icon "button" at bounding box center [504, 106] width 2 height 2
select select "13"
select select "0"
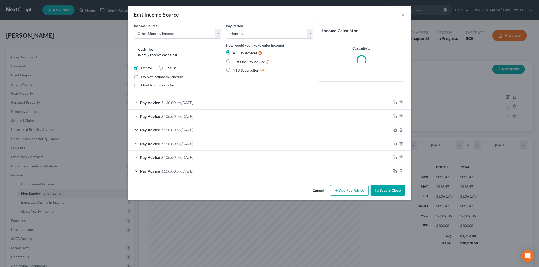
scroll to position [0, 0]
click at [319, 192] on button "Cancel" at bounding box center [318, 191] width 19 height 10
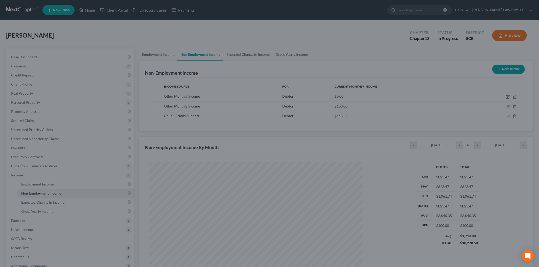
scroll to position [252548, 252431]
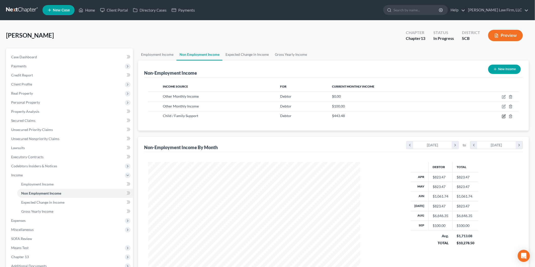
click at [504, 115] on icon "button" at bounding box center [504, 116] width 4 height 4
select select "7"
select select "0"
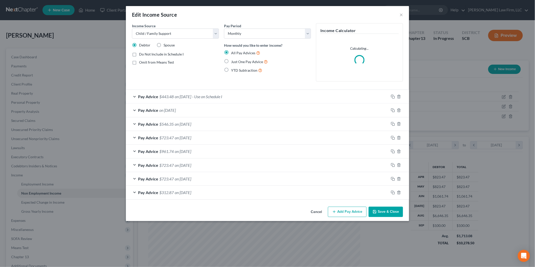
scroll to position [107, 224]
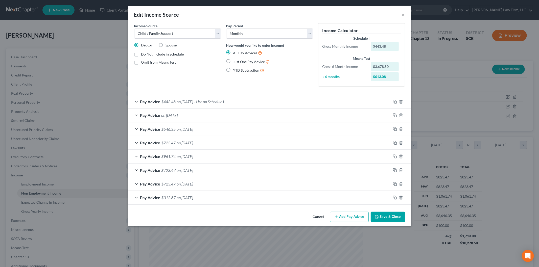
click at [320, 217] on button "Cancel" at bounding box center [318, 217] width 19 height 10
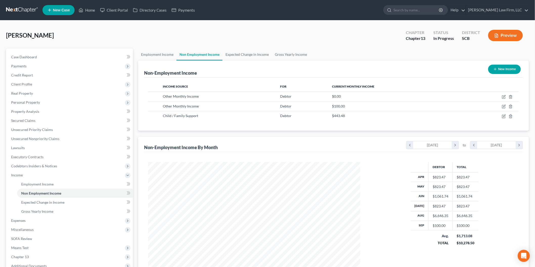
scroll to position [252548, 252431]
click at [275, 54] on link "Gross Yearly Income" at bounding box center [291, 55] width 38 height 12
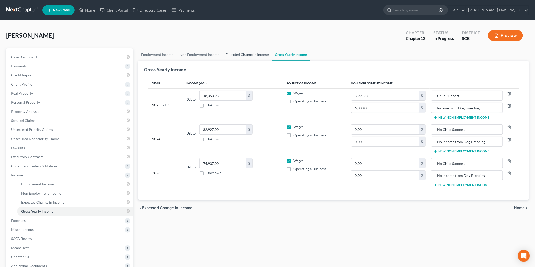
click at [247, 50] on link "Expected Change in Income" at bounding box center [246, 55] width 49 height 12
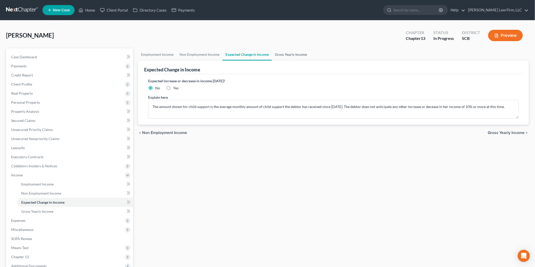
click at [291, 54] on link "Gross Yearly Income" at bounding box center [291, 55] width 38 height 12
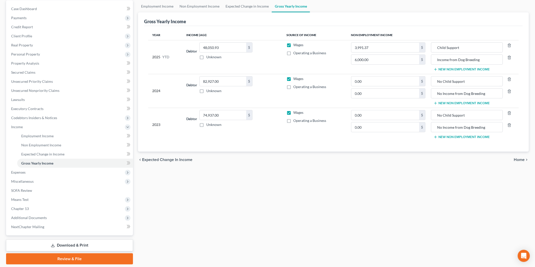
scroll to position [56, 0]
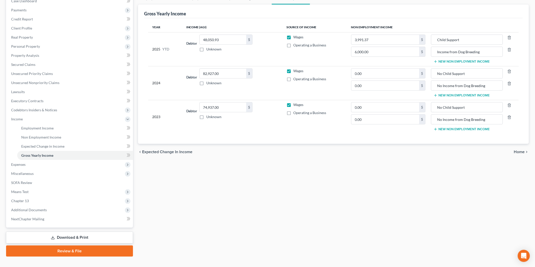
click at [64, 191] on span "Means Test" at bounding box center [70, 191] width 126 height 9
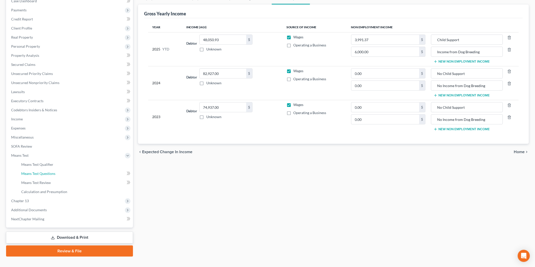
click at [69, 174] on link "Means Test Questions" at bounding box center [75, 173] width 116 height 9
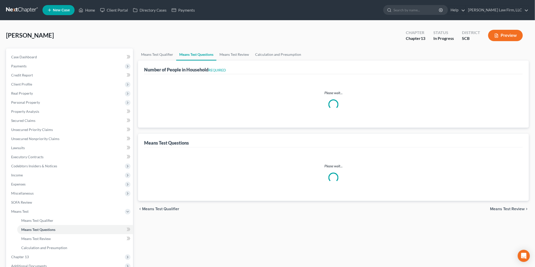
select select "0"
select select "60"
select select "1"
select select "60"
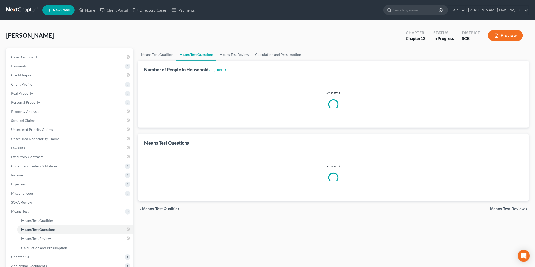
select select "1"
select select "60"
select select "0"
select select "60"
select select "0"
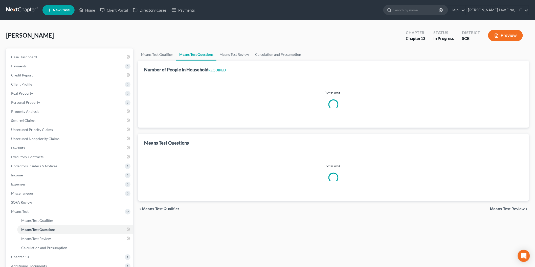
select select "60"
select select "0"
select select "60"
select select "1"
select select "2"
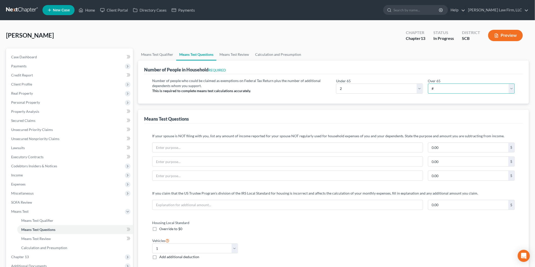
drag, startPoint x: 449, startPoint y: 87, endPoint x: 447, endPoint y: 93, distance: 6.5
click at [449, 87] on select "# 0 1 2 3 4 5 6 7 8 9 10" at bounding box center [471, 89] width 87 height 10
select select "0"
click at [428, 84] on select "# 0 1 2 3 4 5 6 7 8 9 10" at bounding box center [471, 89] width 87 height 10
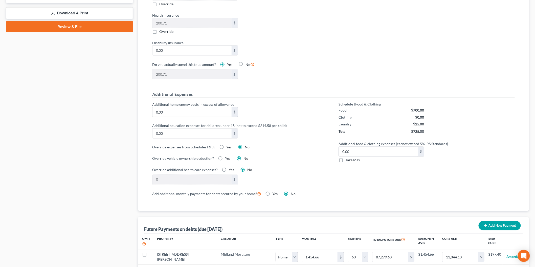
scroll to position [421, 0]
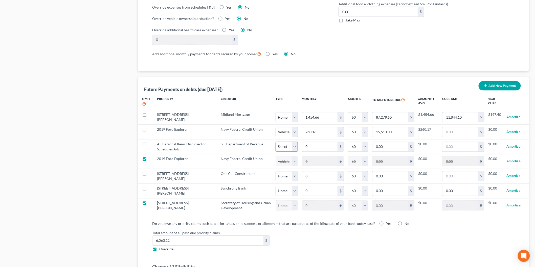
click at [279, 149] on select "Select Home Vehicle Other" at bounding box center [286, 147] width 22 height 10
select select "2"
click at [275, 142] on select "Select Home Vehicle Other" at bounding box center [286, 147] width 22 height 10
select select "2"
select select "60"
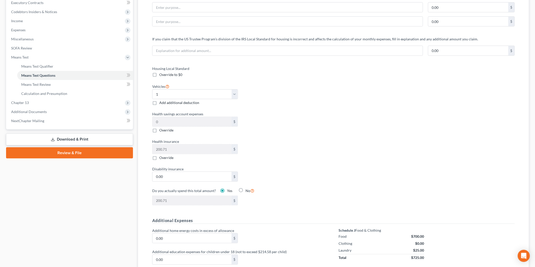
scroll to position [0, 0]
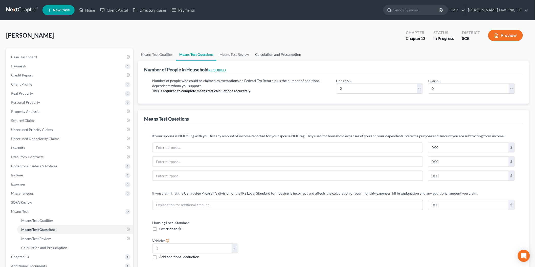
click at [279, 50] on link "Calculation and Presumption" at bounding box center [278, 55] width 52 height 12
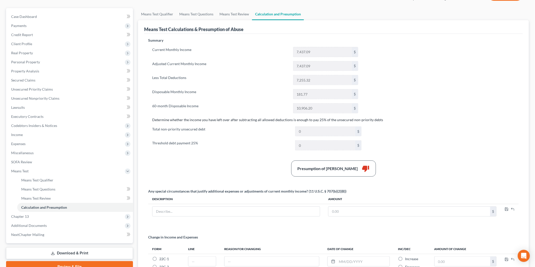
scroll to position [13, 0]
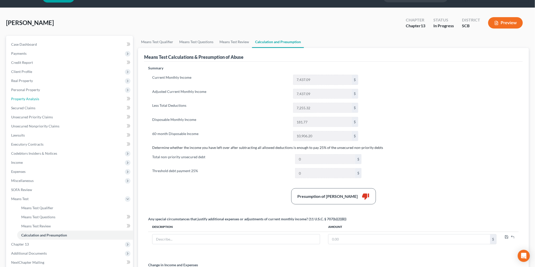
click at [44, 100] on link "Property Analysis" at bounding box center [70, 98] width 126 height 9
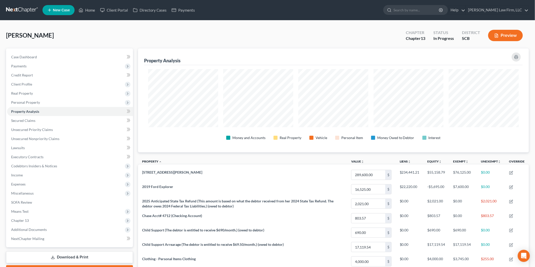
click at [497, 33] on icon "button" at bounding box center [496, 35] width 5 height 5
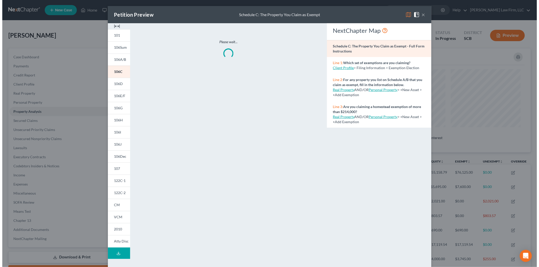
scroll to position [252549, 252259]
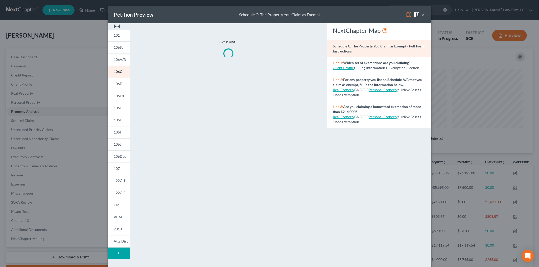
click at [115, 25] on img at bounding box center [117, 26] width 6 height 6
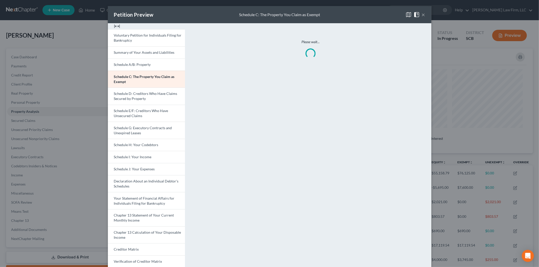
click at [132, 37] on link "Voluntary Petition for Individuals Filing for Bankruptcy" at bounding box center [146, 37] width 77 height 17
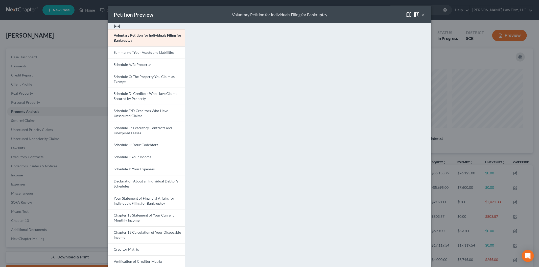
click at [122, 64] on span "Schedule A/B: Property" at bounding box center [132, 64] width 37 height 4
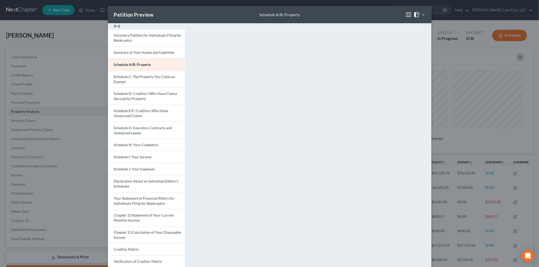
click at [144, 94] on span "Schedule D: Creditors Who Have Claims Secured by Property" at bounding box center [145, 95] width 63 height 9
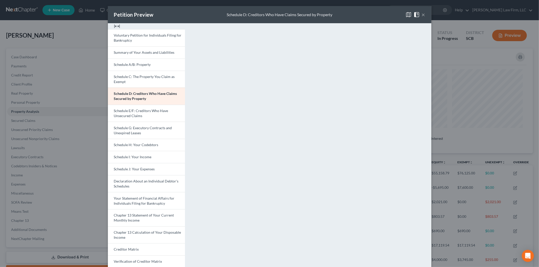
drag, startPoint x: 127, startPoint y: 112, endPoint x: 188, endPoint y: 112, distance: 61.1
click at [127, 112] on span "Schedule E/F: Creditors Who Have Unsecured Claims" at bounding box center [141, 113] width 54 height 9
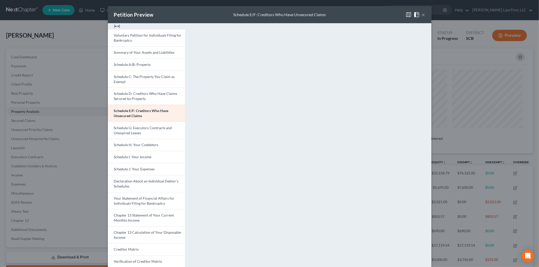
scroll to position [51, 0]
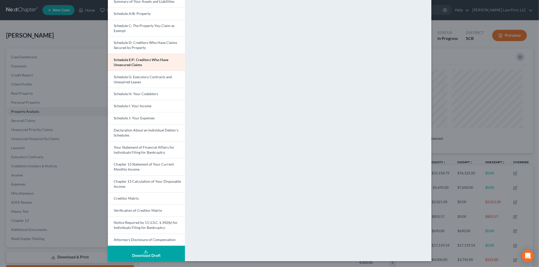
click at [119, 80] on span "Schedule G: Executory Contracts and Unexpired Leases" at bounding box center [143, 79] width 58 height 9
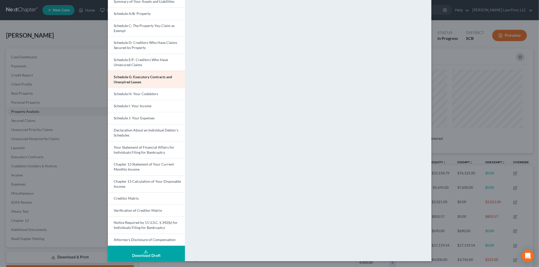
click at [158, 93] on link "Schedule H: Your Codebtors" at bounding box center [146, 94] width 77 height 12
click at [138, 105] on span "Schedule I: Your Income" at bounding box center [133, 106] width 38 height 4
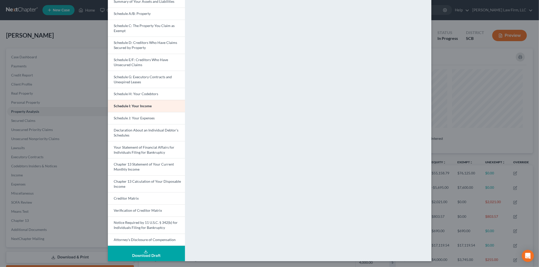
click at [148, 115] on link "Schedule J: Your Expenses" at bounding box center [146, 118] width 77 height 12
click at [140, 148] on span "Your Statement of Financial Affairs for Individuals Filing for Bankruptcy" at bounding box center [144, 149] width 61 height 9
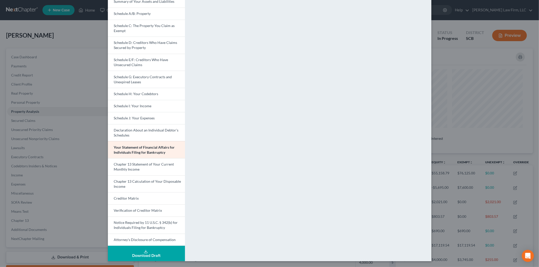
click at [133, 168] on span "Chapter 13 Statement of Your Current Monthly Income" at bounding box center [144, 166] width 60 height 9
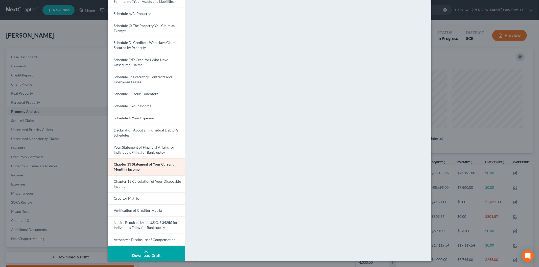
click at [146, 180] on span "Chapter 13 Calculation of Your Disposable Income" at bounding box center [147, 183] width 67 height 9
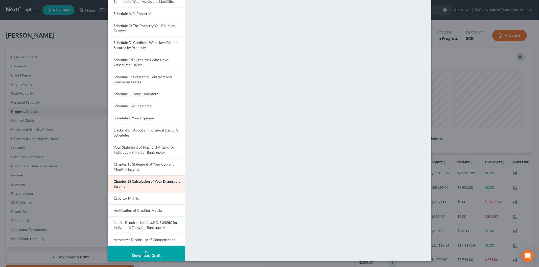
click at [121, 198] on span "Creditor Matrix" at bounding box center [126, 198] width 25 height 4
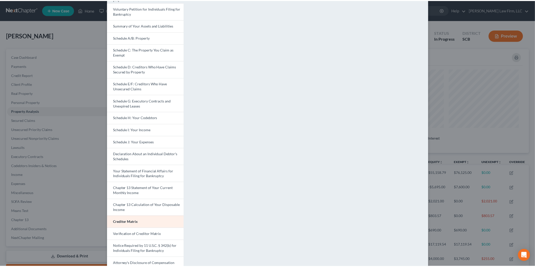
scroll to position [0, 0]
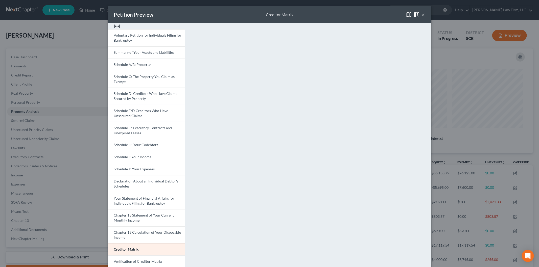
click at [422, 14] on button "×" at bounding box center [424, 15] width 4 height 6
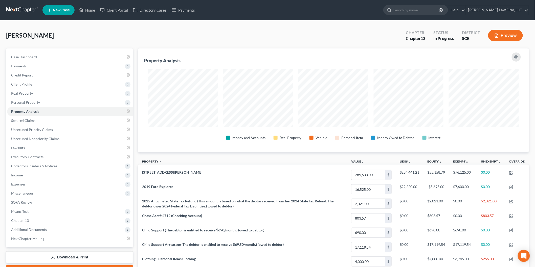
scroll to position [252549, 252263]
click at [43, 121] on link "Secured Claims" at bounding box center [70, 120] width 126 height 9
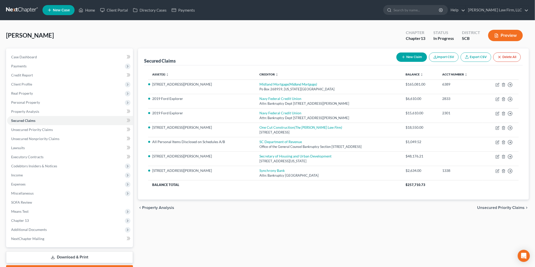
click at [39, 104] on span "Personal Property" at bounding box center [25, 102] width 29 height 4
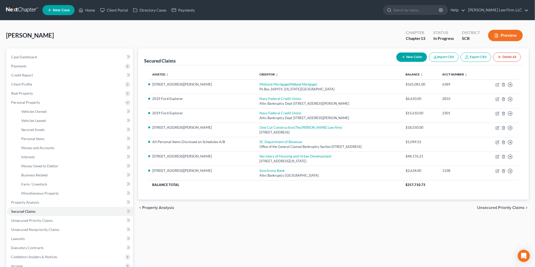
click at [498, 34] on icon "button" at bounding box center [496, 35] width 5 height 5
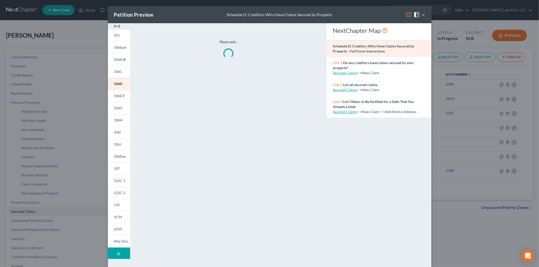
click at [115, 26] on img at bounding box center [117, 26] width 6 height 6
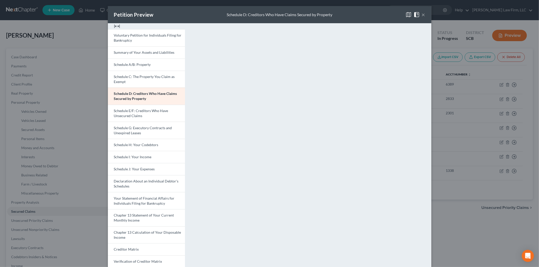
click at [422, 13] on button "×" at bounding box center [424, 15] width 4 height 6
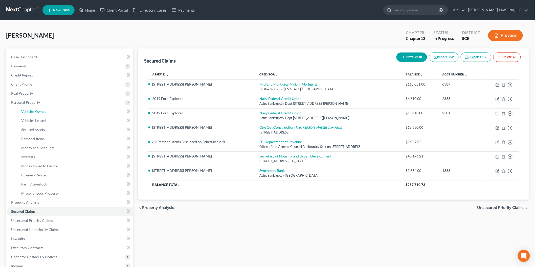
click at [35, 109] on span "Vehicles Owned" at bounding box center [33, 111] width 25 height 4
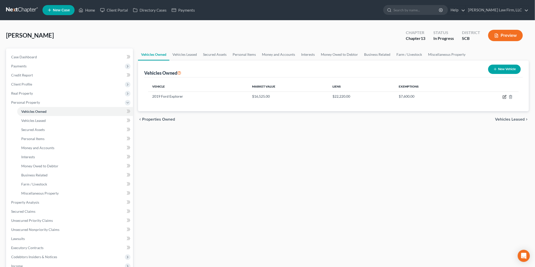
click at [503, 96] on icon "button" at bounding box center [504, 97] width 3 height 3
select select "0"
select select "7"
select select "2"
select select "3"
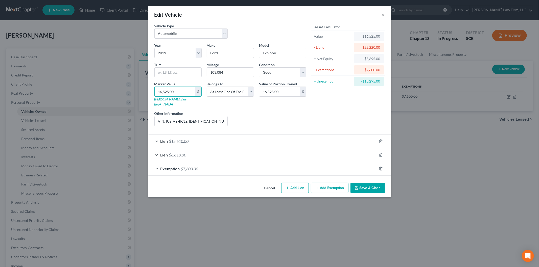
click at [181, 93] on input "16,525.00" at bounding box center [175, 92] width 41 height 10
type input "1"
type input "1.00"
type input "15"
type input "15.00"
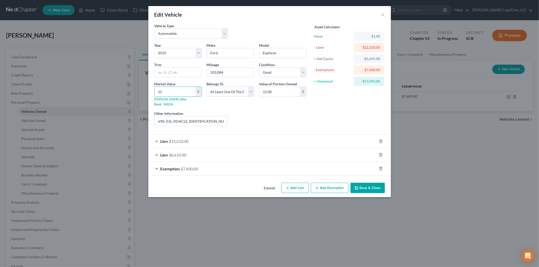
type input "153"
type input "153.00"
type input "1532"
type input "1,532.00"
type input "1,5325"
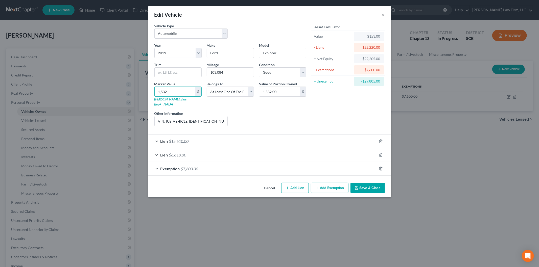
type input "15,325.00"
type input "15,325"
click at [358, 187] on icon "button" at bounding box center [356, 188] width 3 height 3
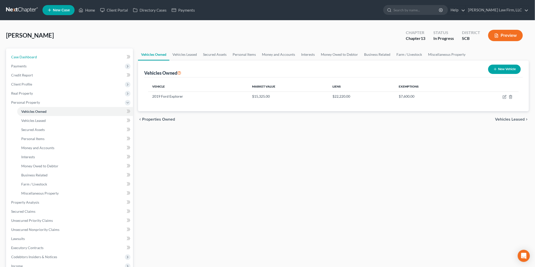
click at [37, 59] on link "Case Dashboard" at bounding box center [70, 57] width 126 height 9
select select "0"
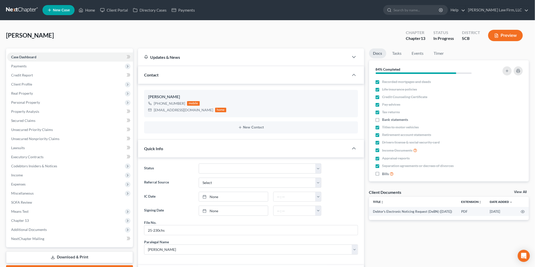
click at [497, 33] on icon "button" at bounding box center [496, 35] width 5 height 5
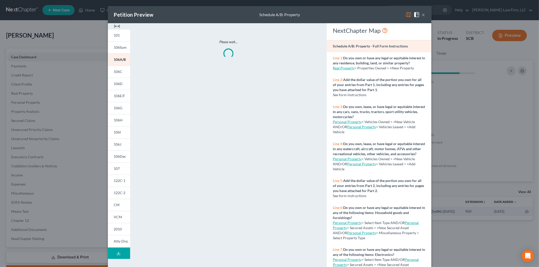
scroll to position [54, 0]
click at [115, 26] on img at bounding box center [117, 26] width 6 height 6
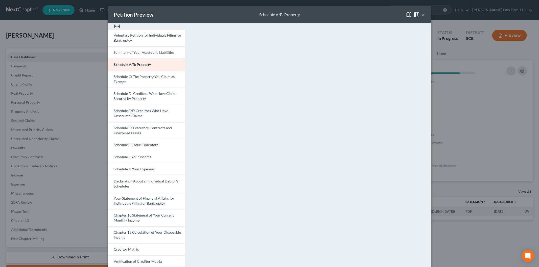
click at [122, 100] on span "Schedule D: Creditors Who Have Claims Secured by Property" at bounding box center [145, 95] width 63 height 9
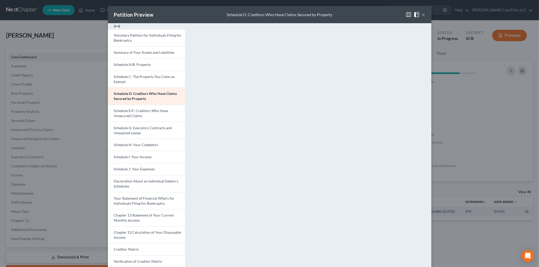
drag, startPoint x: 125, startPoint y: 64, endPoint x: 13, endPoint y: 263, distance: 227.7
click at [125, 64] on span "Schedule A/B: Property" at bounding box center [132, 64] width 37 height 4
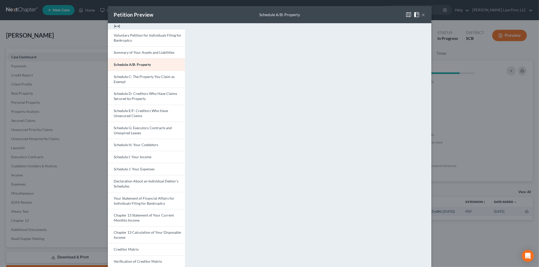
drag, startPoint x: 146, startPoint y: 99, endPoint x: 16, endPoint y: 216, distance: 175.5
click at [146, 99] on link "Schedule D: Creditors Who Have Claims Secured by Property" at bounding box center [146, 96] width 77 height 17
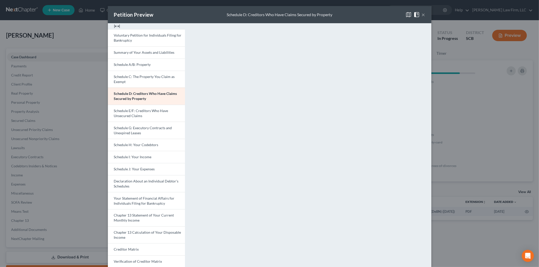
drag, startPoint x: 147, startPoint y: 83, endPoint x: 281, endPoint y: 137, distance: 144.6
click at [147, 83] on link "Schedule C: The Property You Claim as Exempt" at bounding box center [146, 79] width 77 height 17
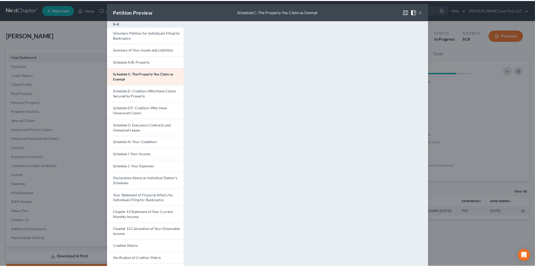
scroll to position [0, 0]
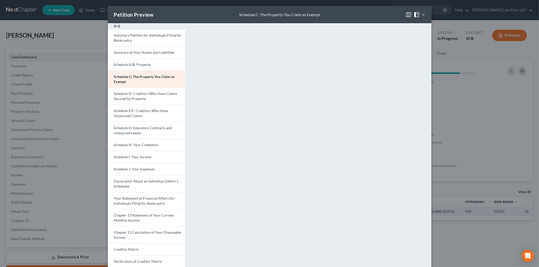
click at [422, 14] on button "×" at bounding box center [424, 15] width 4 height 6
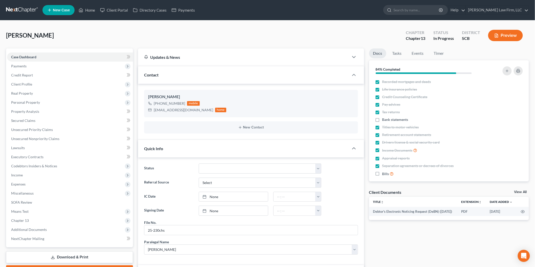
click at [32, 92] on span "Real Property" at bounding box center [22, 93] width 22 height 4
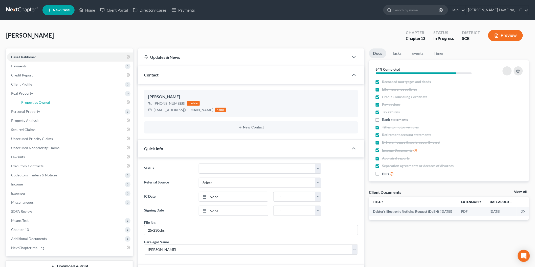
click at [41, 102] on span "Properties Owned" at bounding box center [35, 102] width 29 height 4
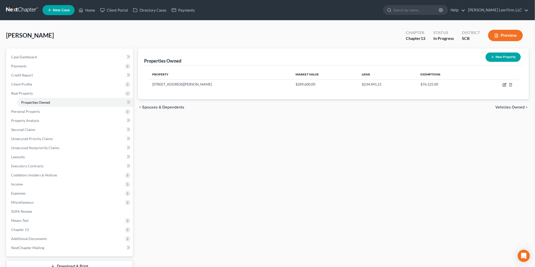
click at [504, 83] on icon "button" at bounding box center [504, 85] width 4 height 4
select select "42"
select select "7"
select select "0"
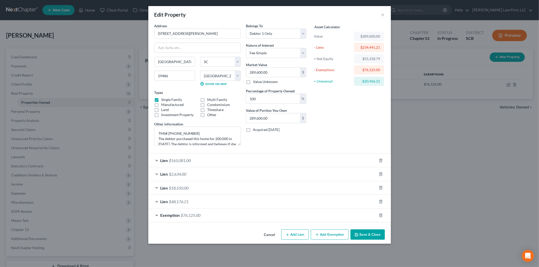
click at [331, 235] on button "Add Exemption" at bounding box center [330, 235] width 38 height 11
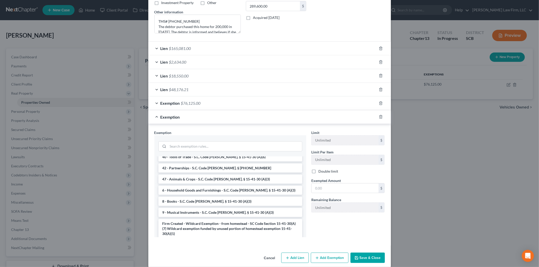
scroll to position [617, 0]
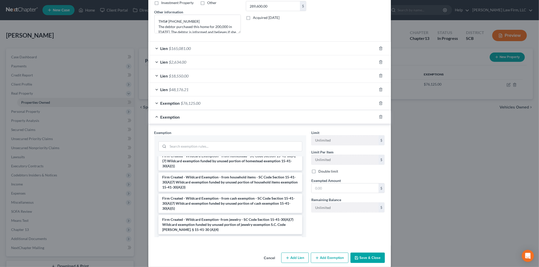
click at [223, 215] on li "Firm Created - Wildcard Exemption- from jewelry - SC Code Section 15-41-30(A)(7…" at bounding box center [230, 224] width 144 height 19
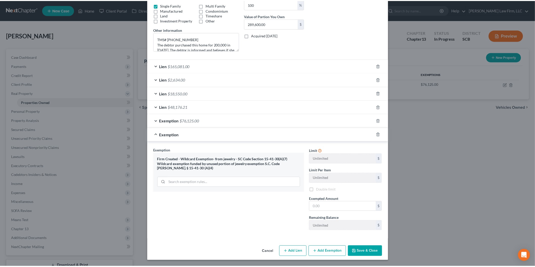
scroll to position [95, 0]
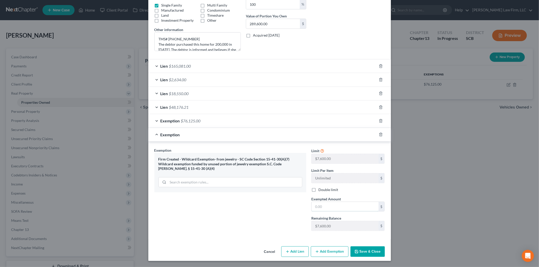
click at [324, 208] on input "text" at bounding box center [345, 207] width 67 height 10
type input "218"
click at [370, 253] on button "Save & Close" at bounding box center [367, 252] width 34 height 11
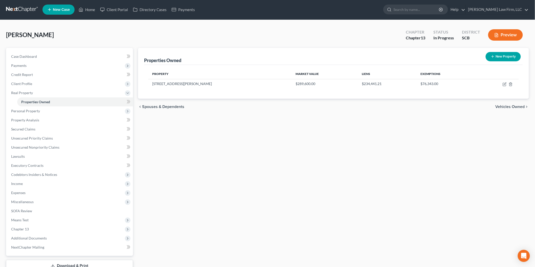
scroll to position [0, 0]
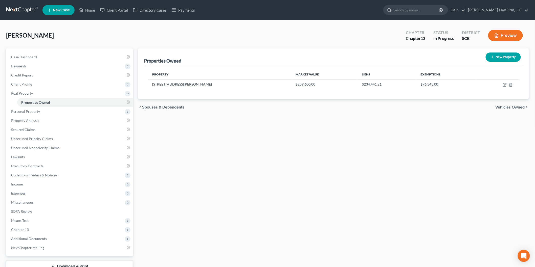
click at [37, 110] on span "Personal Property" at bounding box center [25, 111] width 29 height 4
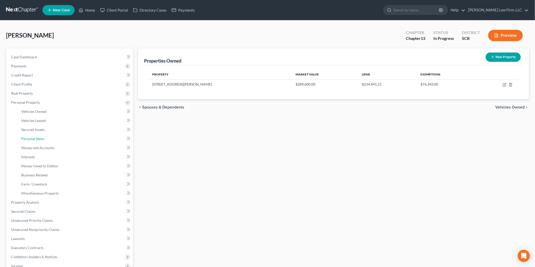
click at [38, 137] on span "Personal Items" at bounding box center [32, 139] width 23 height 4
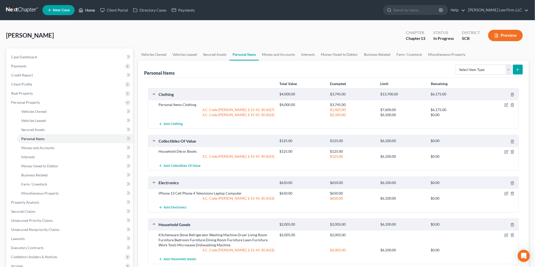
click at [89, 10] on link "Home" at bounding box center [86, 10] width 21 height 9
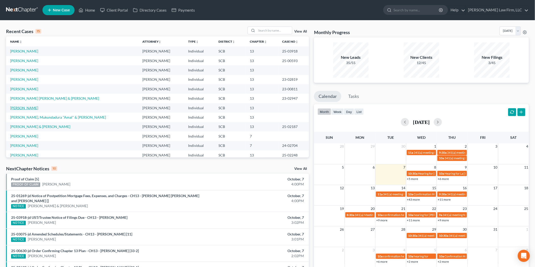
click at [24, 107] on link "[PERSON_NAME]" at bounding box center [24, 108] width 28 height 4
select select "3"
select select "0"
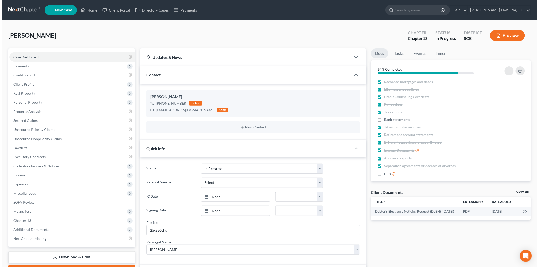
scroll to position [59, 0]
click at [502, 32] on button "Preview" at bounding box center [505, 35] width 35 height 11
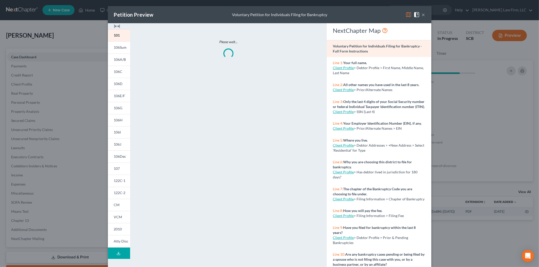
scroll to position [190, 0]
click at [114, 73] on span "106C" at bounding box center [118, 71] width 9 height 4
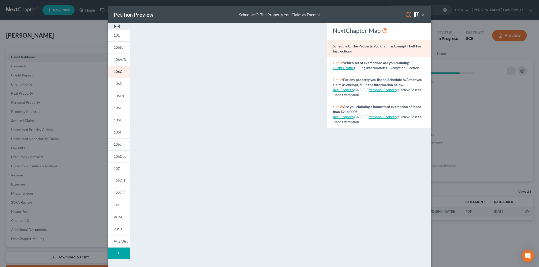
click at [114, 25] on img at bounding box center [117, 26] width 6 height 6
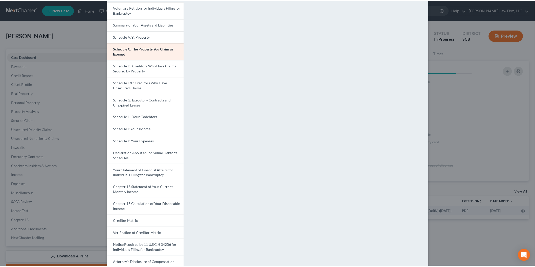
scroll to position [0, 0]
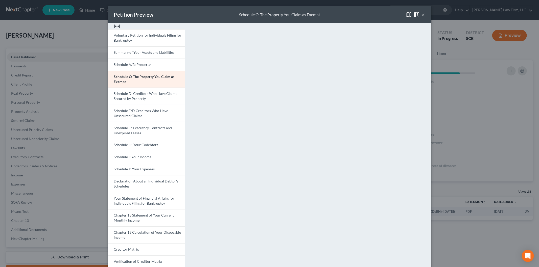
click at [422, 14] on button "×" at bounding box center [424, 15] width 4 height 6
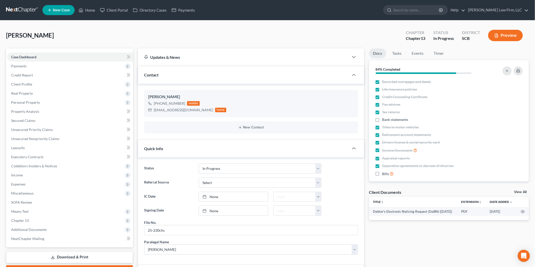
scroll to position [59, 0]
click at [46, 101] on span "Personal Property" at bounding box center [70, 102] width 126 height 9
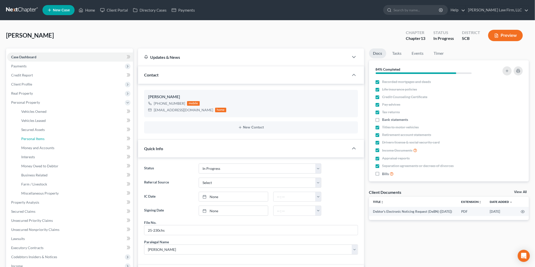
click at [47, 135] on link "Personal Items" at bounding box center [75, 138] width 116 height 9
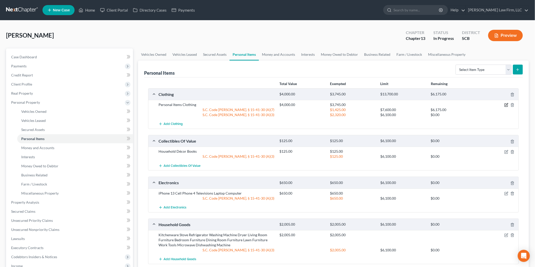
click at [505, 104] on icon "button" at bounding box center [506, 105] width 4 height 4
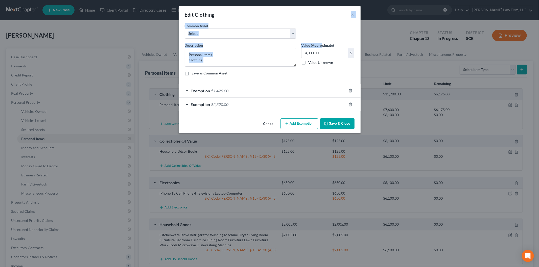
drag, startPoint x: 308, startPoint y: 29, endPoint x: 310, endPoint y: 115, distance: 85.7
click at [322, 43] on div "Edit Clothing × An exemption set must first be selected from the Filing Informa…" at bounding box center [270, 69] width 182 height 127
click at [268, 122] on button "Cancel" at bounding box center [268, 124] width 19 height 10
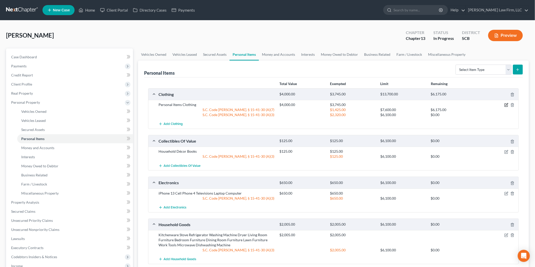
click at [506, 104] on icon "button" at bounding box center [506, 105] width 4 height 4
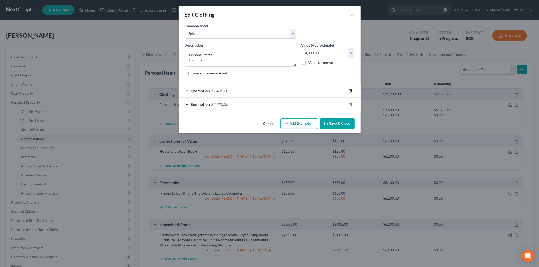
click at [350, 90] on icon "button" at bounding box center [350, 91] width 4 height 4
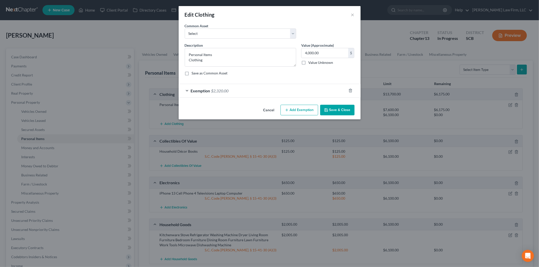
click at [336, 109] on button "Save & Close" at bounding box center [337, 110] width 34 height 11
